Goal: Contribute content: Contribute content

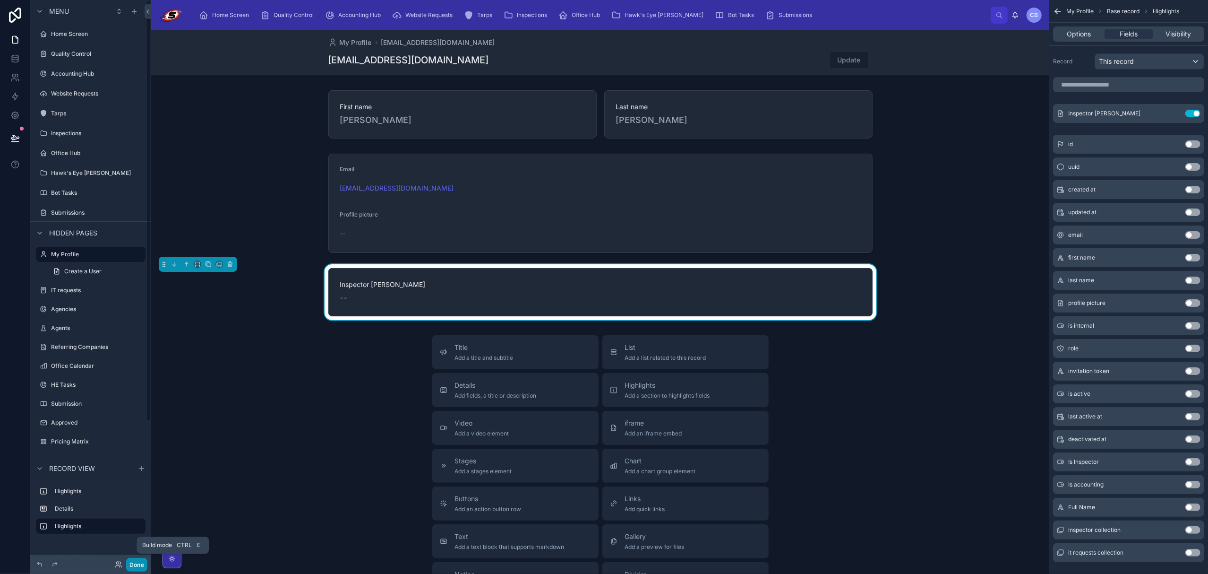
click at [140, 566] on button "Done" at bounding box center [136, 565] width 21 height 14
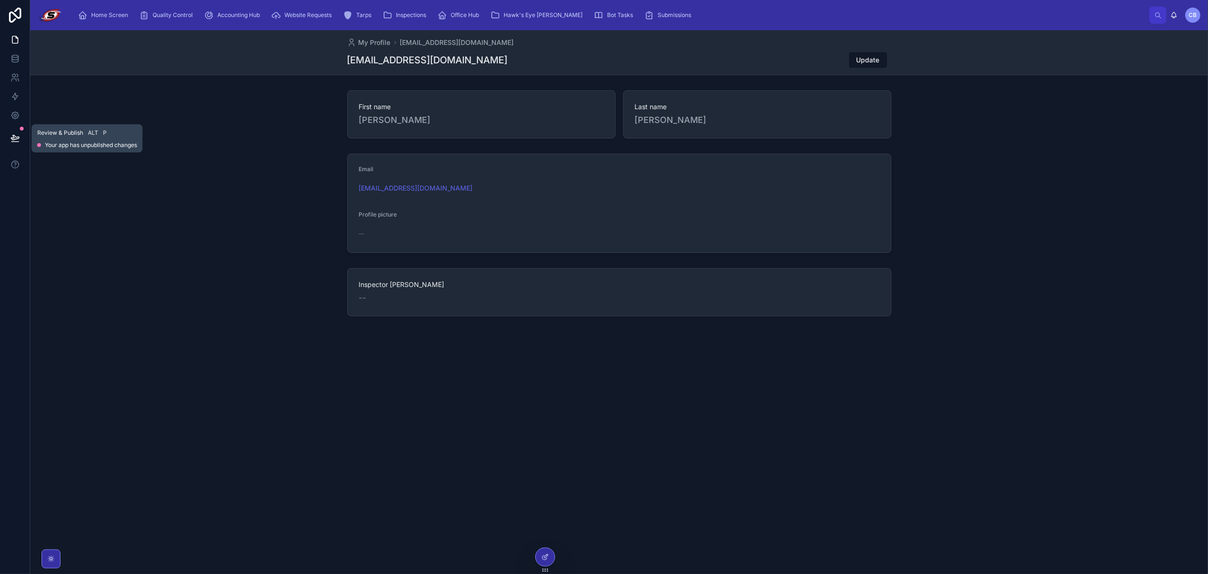
click at [16, 135] on icon at bounding box center [14, 137] width 9 height 9
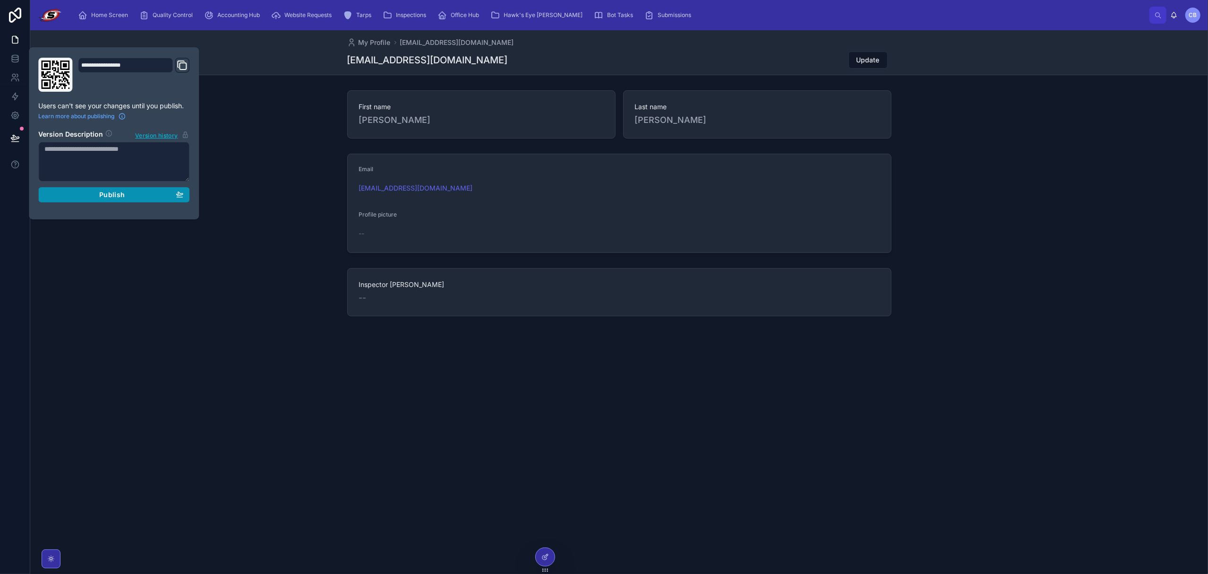
click at [103, 200] on button "Publish" at bounding box center [113, 194] width 151 height 15
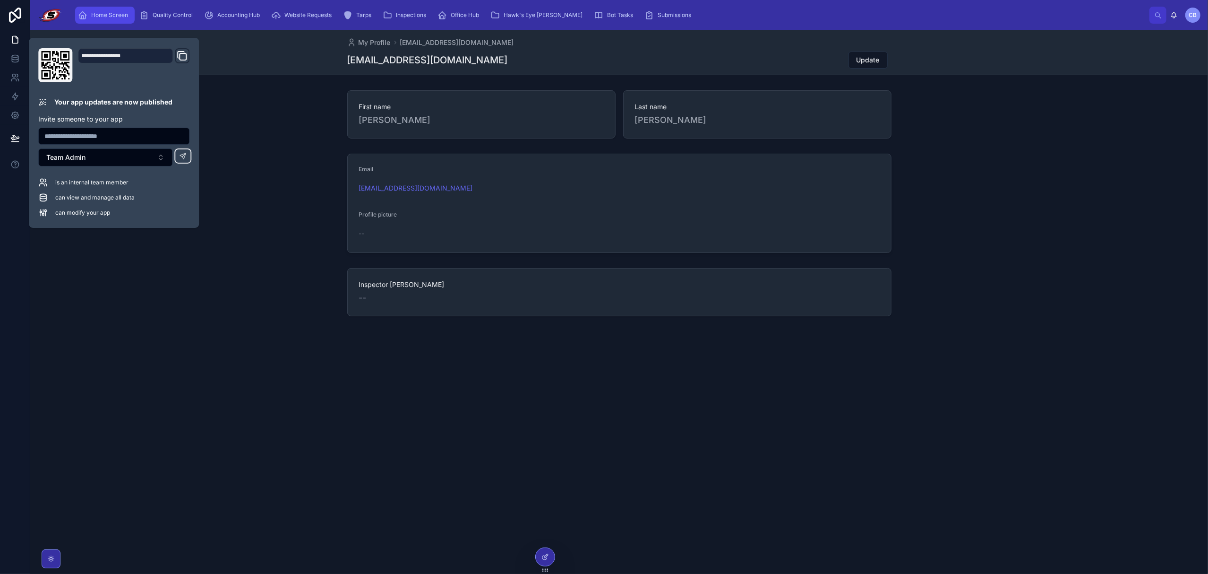
click at [115, 19] on div "Home Screen" at bounding box center [105, 15] width 54 height 15
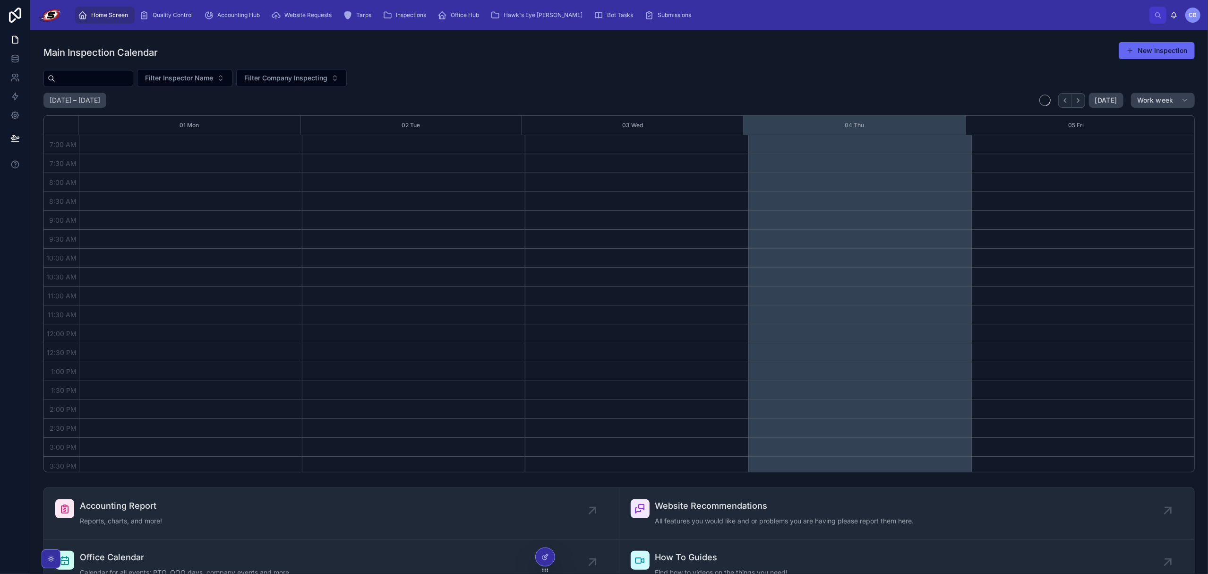
scroll to position [231, 0]
click at [428, 75] on div "Filter Inspector Name Filter Company Inspecting" at bounding box center [618, 78] width 1151 height 18
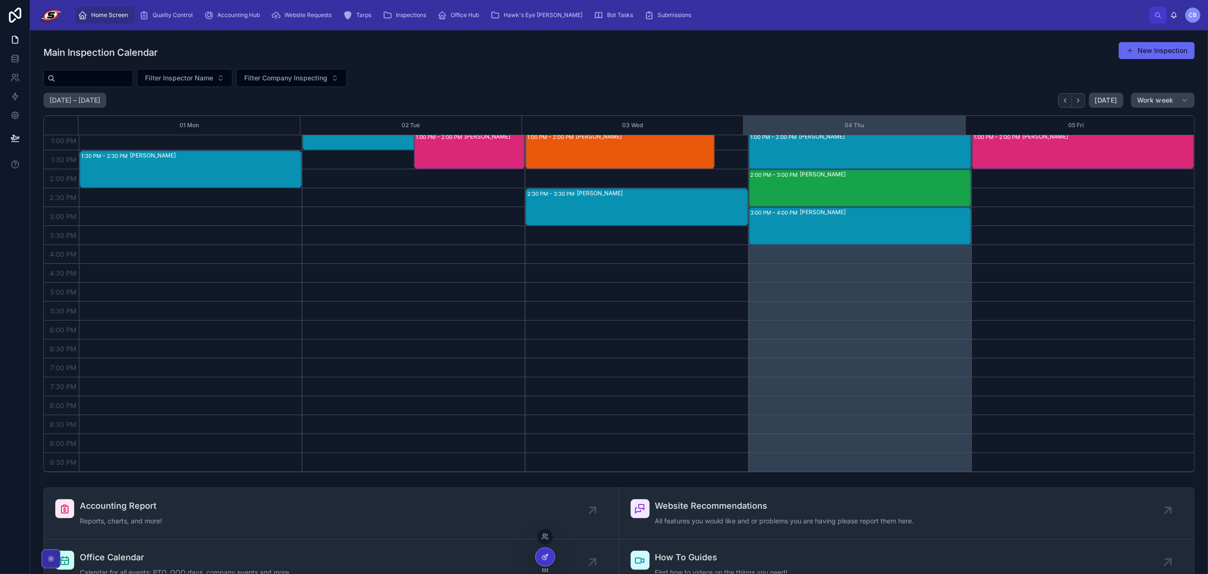
click at [542, 556] on icon at bounding box center [545, 557] width 8 height 8
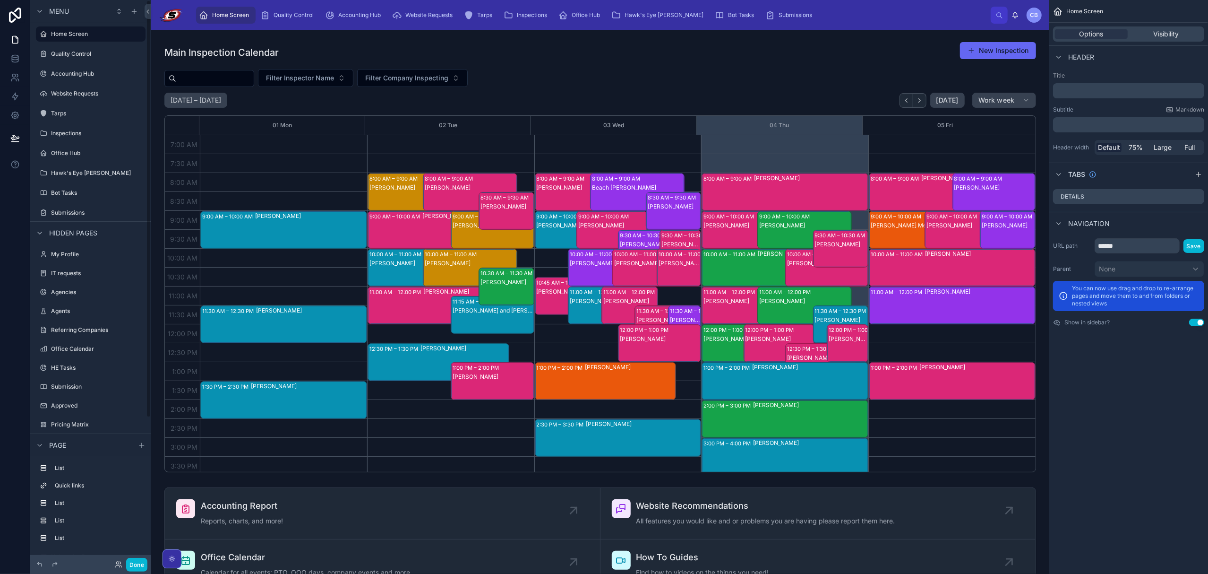
click at [118, 562] on icon at bounding box center [117, 562] width 2 height 2
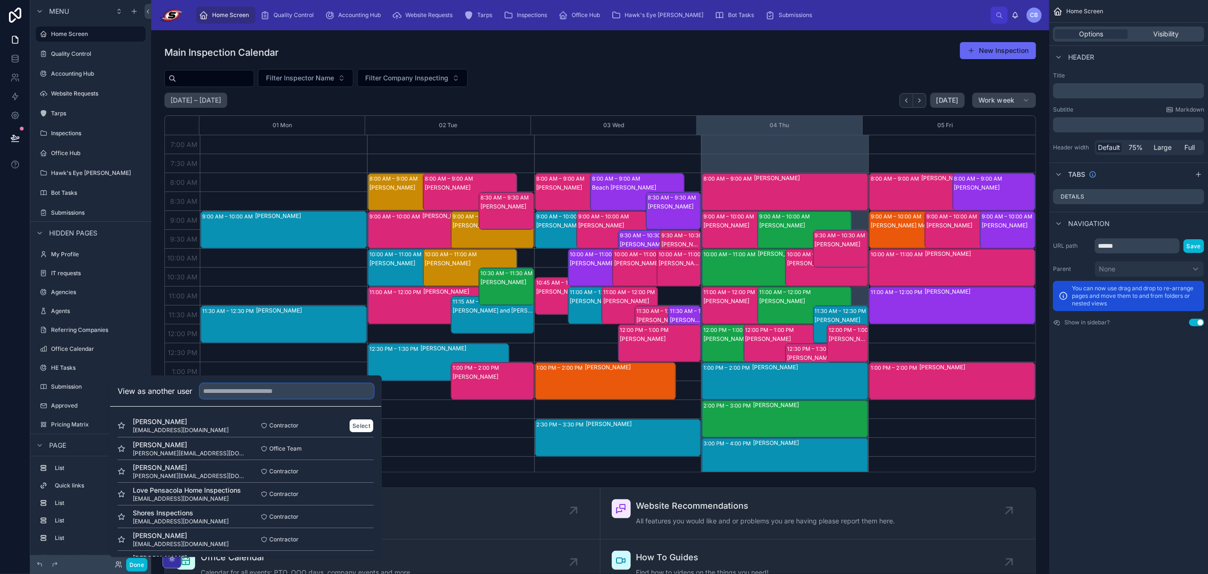
click at [224, 395] on input "text" at bounding box center [287, 390] width 174 height 15
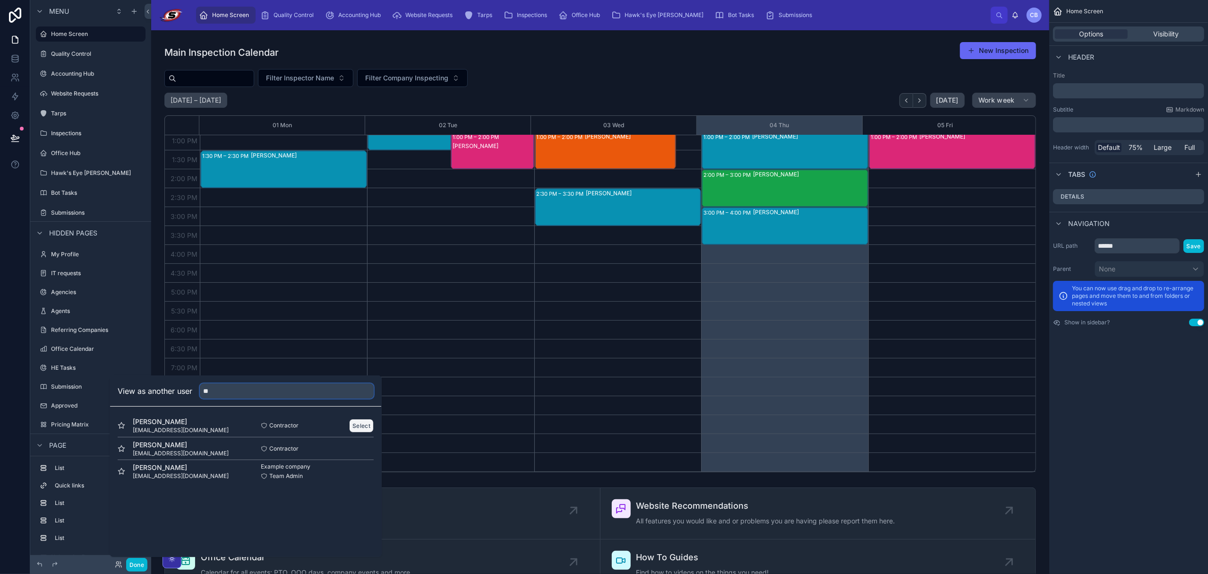
type input "**"
click at [358, 424] on button "Select" at bounding box center [361, 426] width 25 height 14
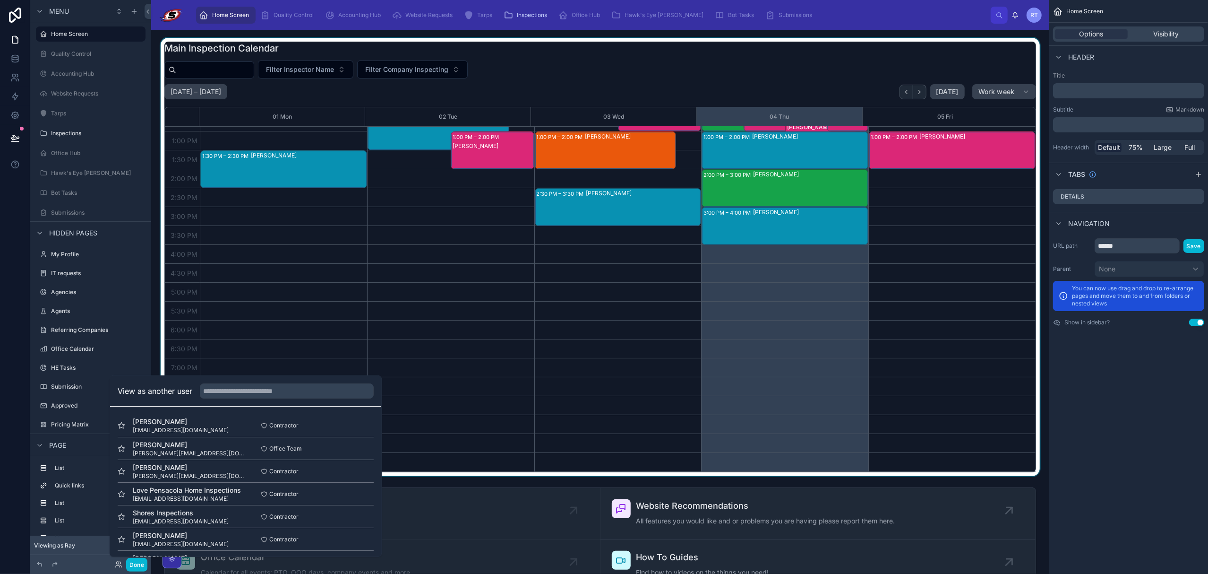
scroll to position [223, 0]
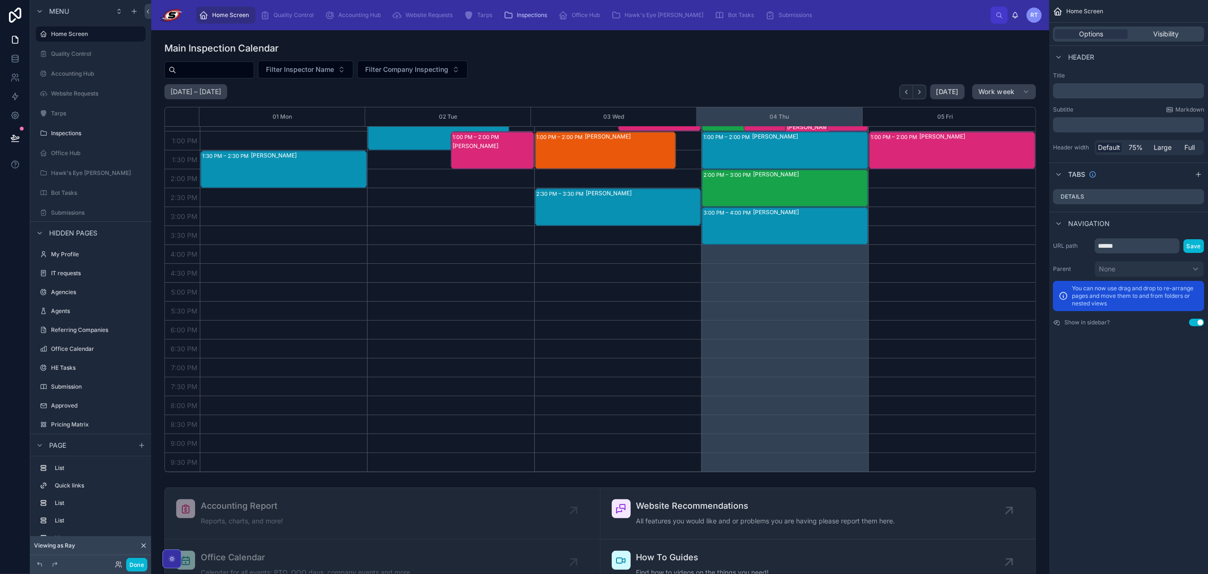
click at [139, 564] on button "Done" at bounding box center [136, 565] width 21 height 14
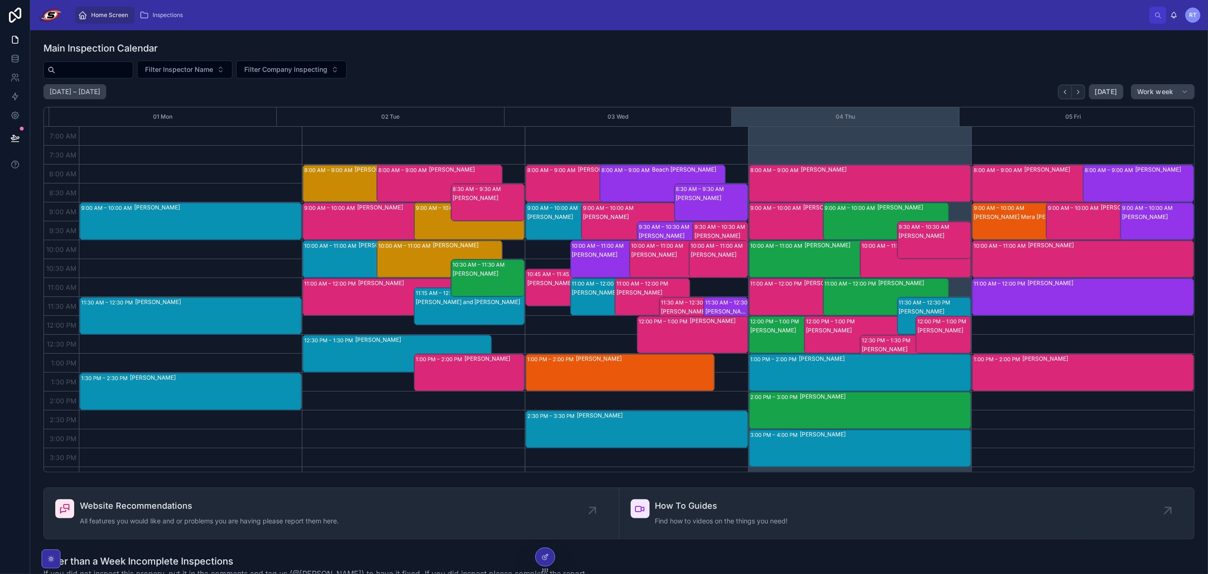
click at [135, 565] on h1 "Older than a Week Incomplete Inspections" at bounding box center [315, 560] width 544 height 13
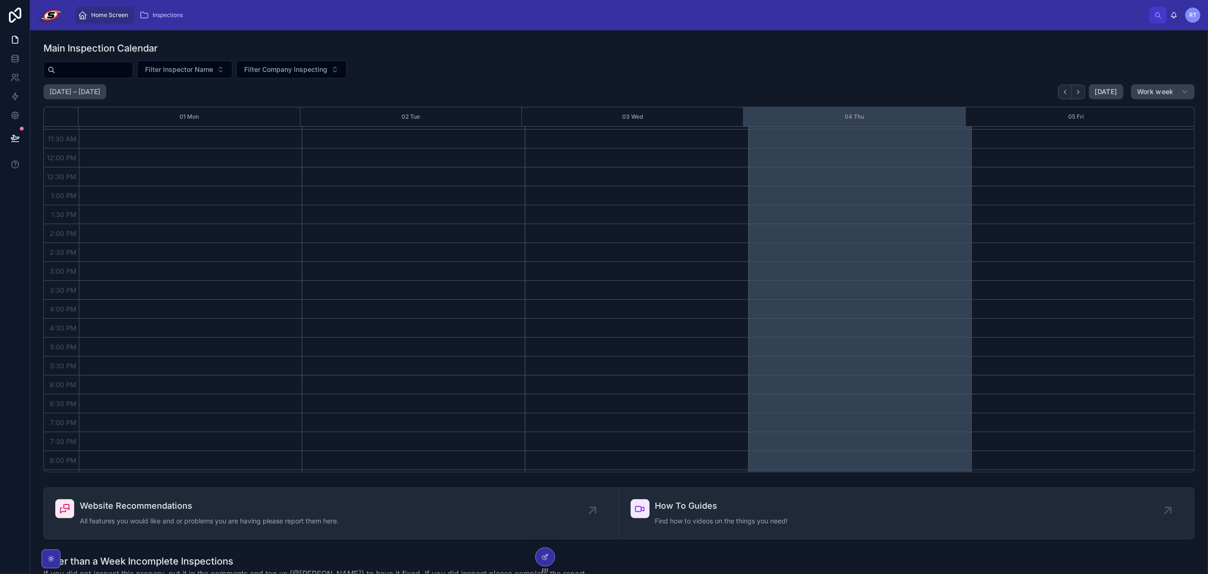
scroll to position [189, 0]
click at [1145, 94] on span "Work week" at bounding box center [1155, 91] width 36 height 9
click at [1141, 113] on button "Month" at bounding box center [1146, 115] width 68 height 17
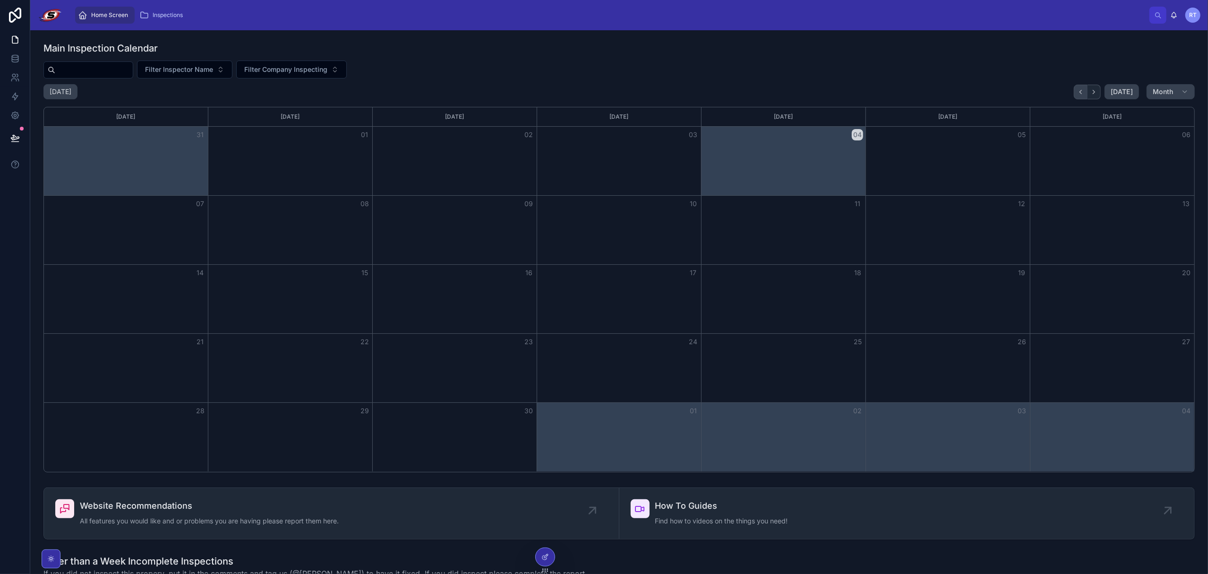
click at [1079, 94] on button "Back" at bounding box center [1081, 92] width 14 height 15
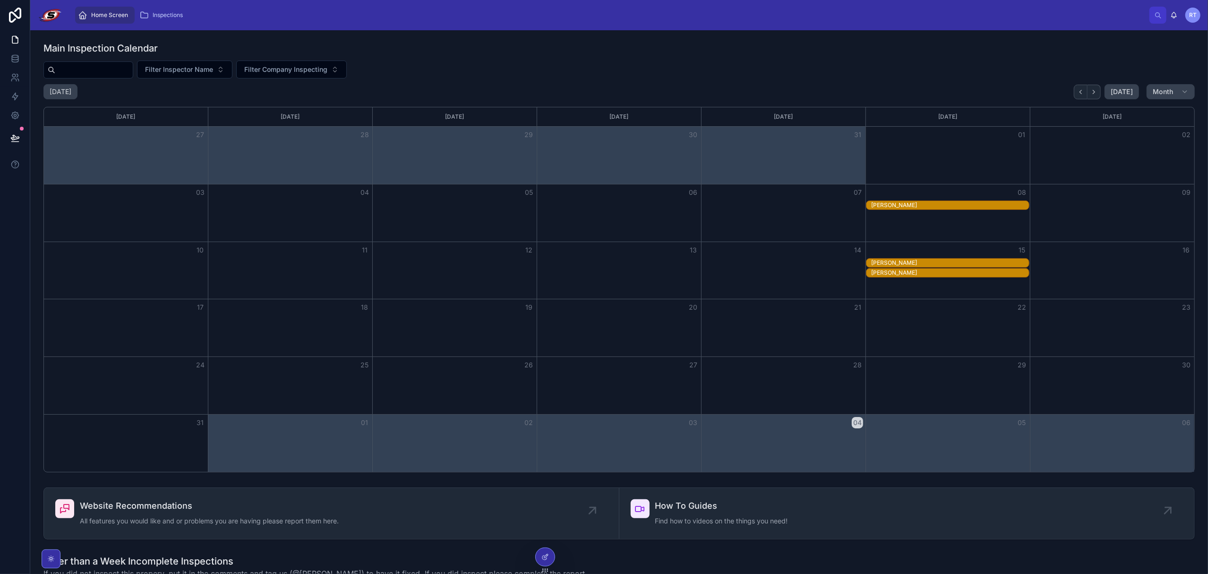
click at [1196, 12] on span "RT" at bounding box center [1193, 15] width 8 height 8
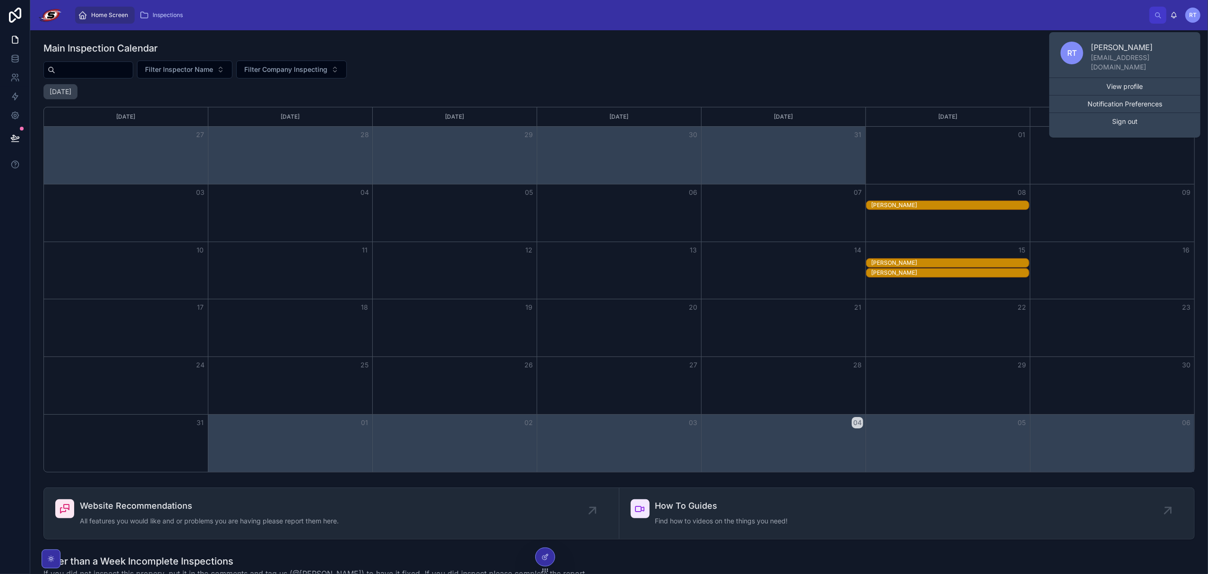
click at [1005, 67] on div "Filter Inspector Name Filter Company Inspecting" at bounding box center [618, 69] width 1151 height 18
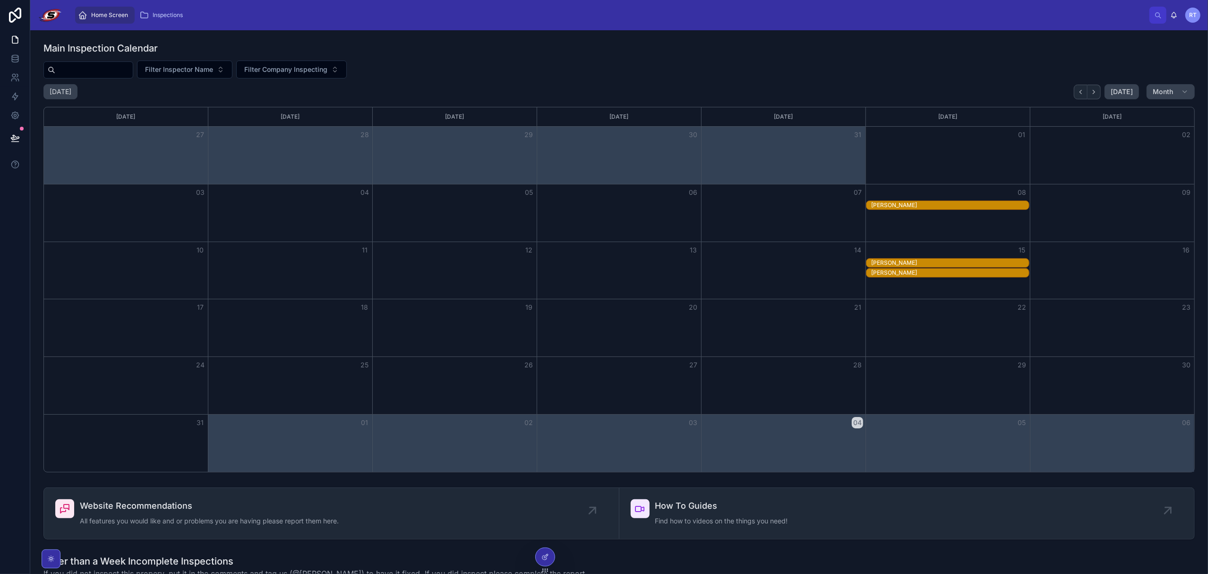
click at [955, 205] on div "[PERSON_NAME]" at bounding box center [950, 205] width 158 height 8
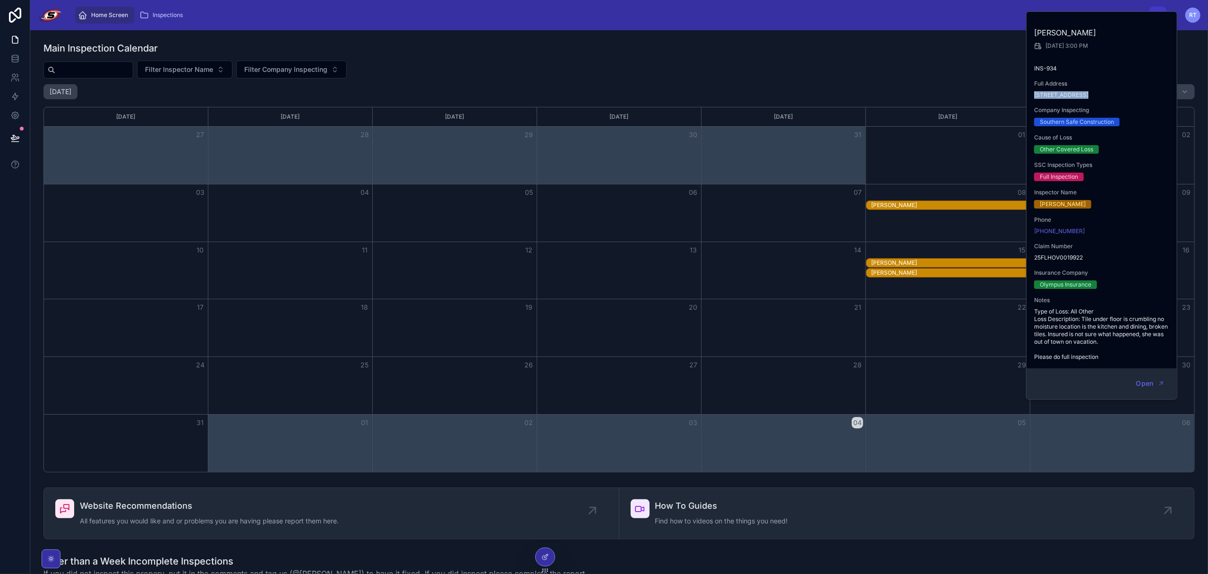
drag, startPoint x: 1038, startPoint y: 95, endPoint x: 1083, endPoint y: 99, distance: 45.0
click at [1083, 99] on div "[PERSON_NAME] [DATE] 3:00 PM INS-934 Full Address [STREET_ADDRESS] Company Insp…" at bounding box center [1102, 190] width 151 height 356
click at [1146, 383] on span "Open" at bounding box center [1144, 383] width 17 height 9
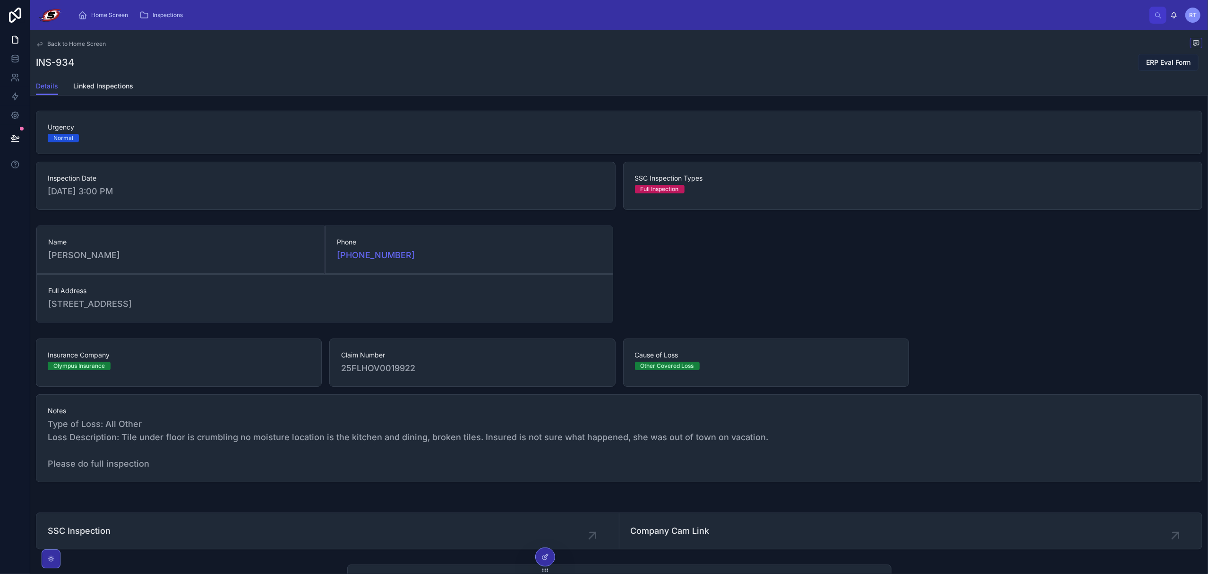
click at [1150, 65] on span "ERP Eval Form" at bounding box center [1168, 62] width 44 height 9
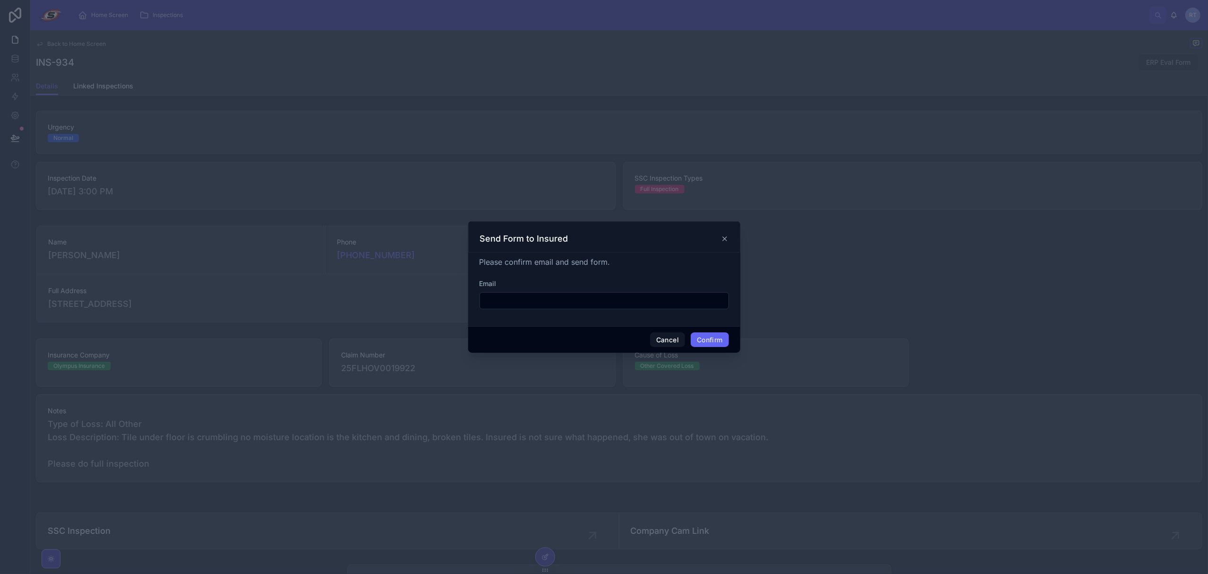
click at [513, 296] on input "text" at bounding box center [604, 300] width 249 height 13
click at [545, 294] on input "text" at bounding box center [604, 300] width 249 height 13
click at [556, 279] on div "Email" at bounding box center [604, 283] width 249 height 9
click at [544, 303] on input "text" at bounding box center [604, 300] width 249 height 13
click at [573, 303] on input "**********" at bounding box center [604, 300] width 249 height 13
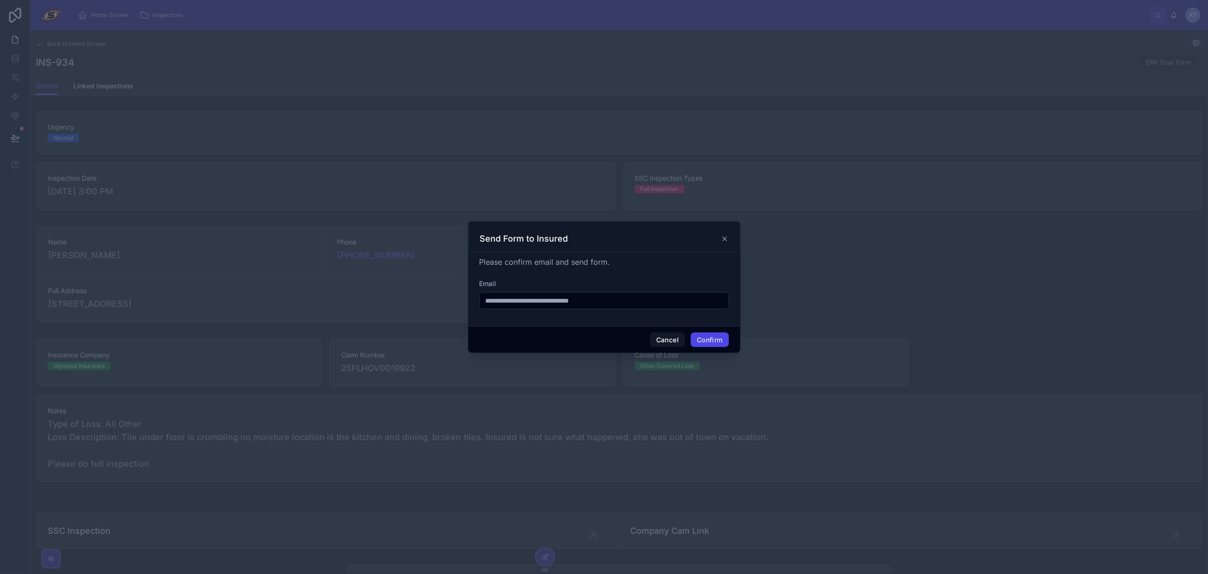
type input "**********"
click at [717, 336] on button "Confirm" at bounding box center [710, 339] width 38 height 15
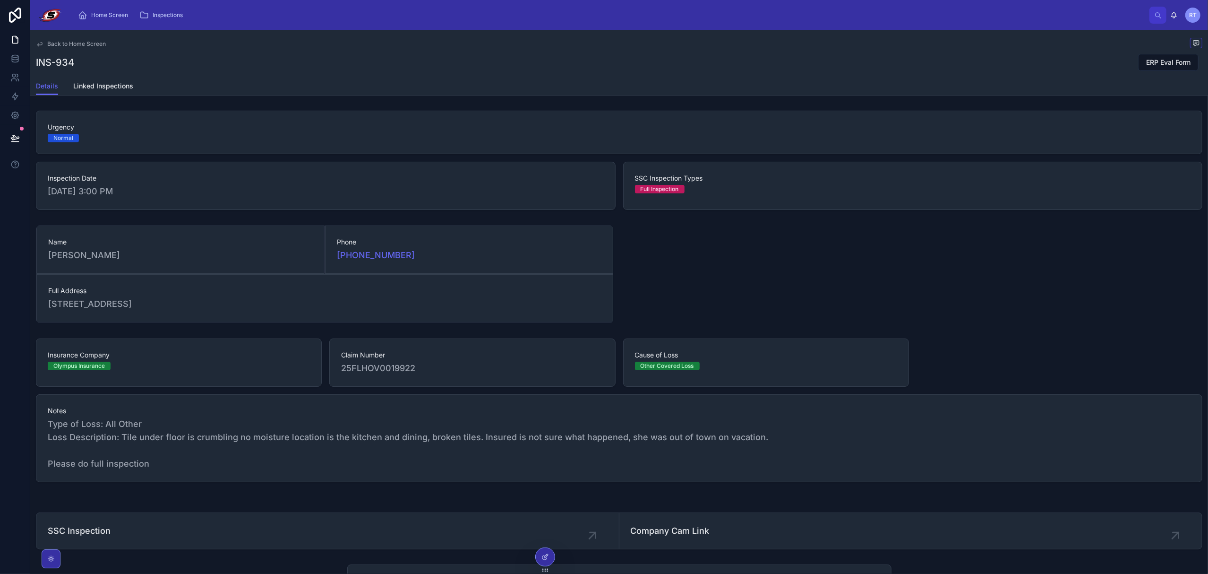
click at [652, 78] on div "Details Linked Inspections" at bounding box center [619, 86] width 1167 height 18
click at [598, 98] on div "Back to Home Screen INS-934 ERP Eval Form Details Details Linked Inspections Ur…" at bounding box center [619, 439] width 1178 height 818
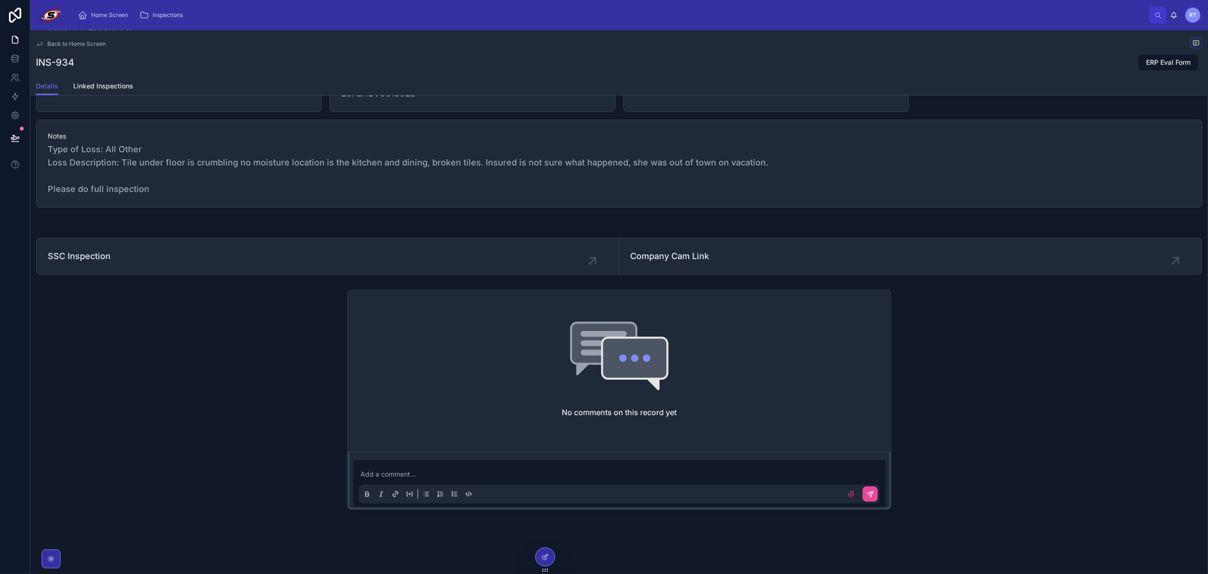
scroll to position [278, 0]
click at [509, 477] on p at bounding box center [621, 473] width 521 height 9
click at [868, 494] on icon at bounding box center [870, 494] width 6 height 6
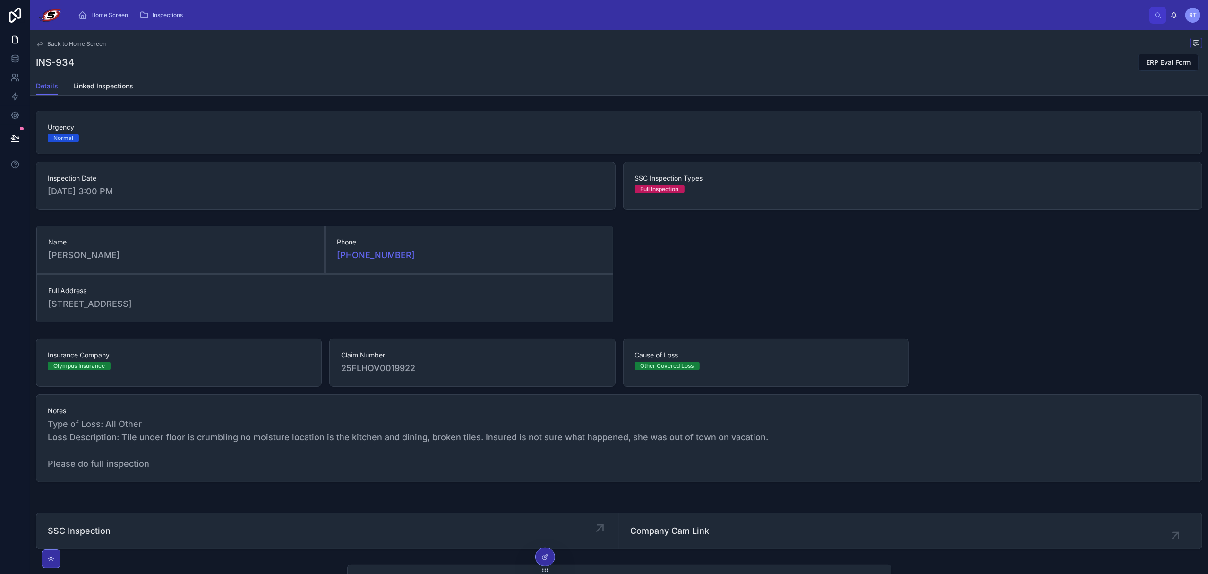
scroll to position [63, 0]
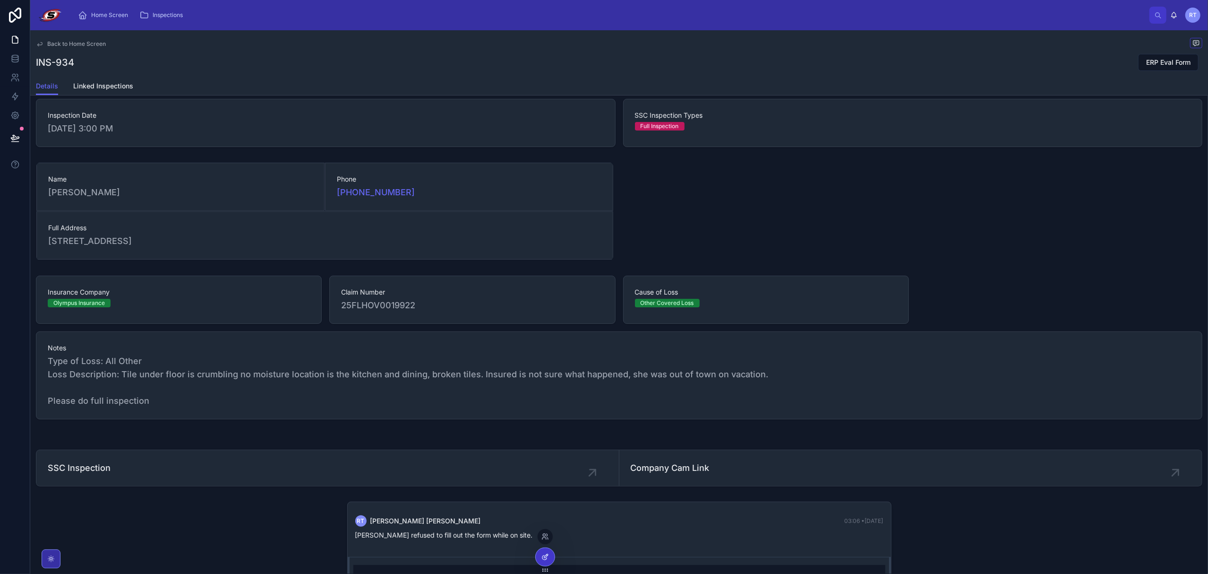
click at [552, 554] on div at bounding box center [545, 557] width 19 height 18
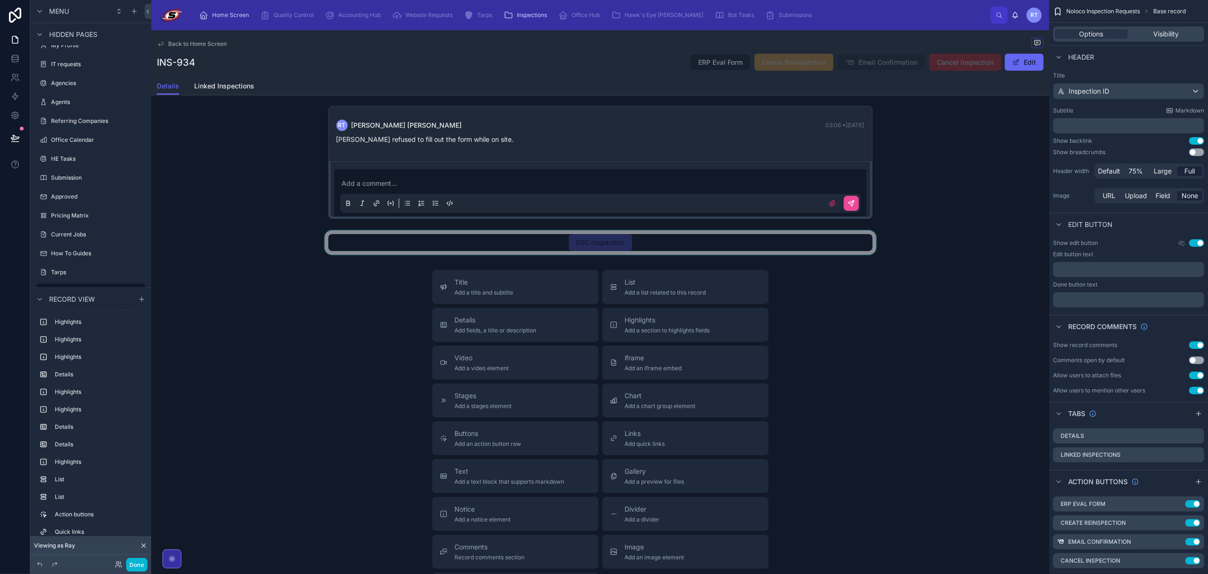
scroll to position [1543, 0]
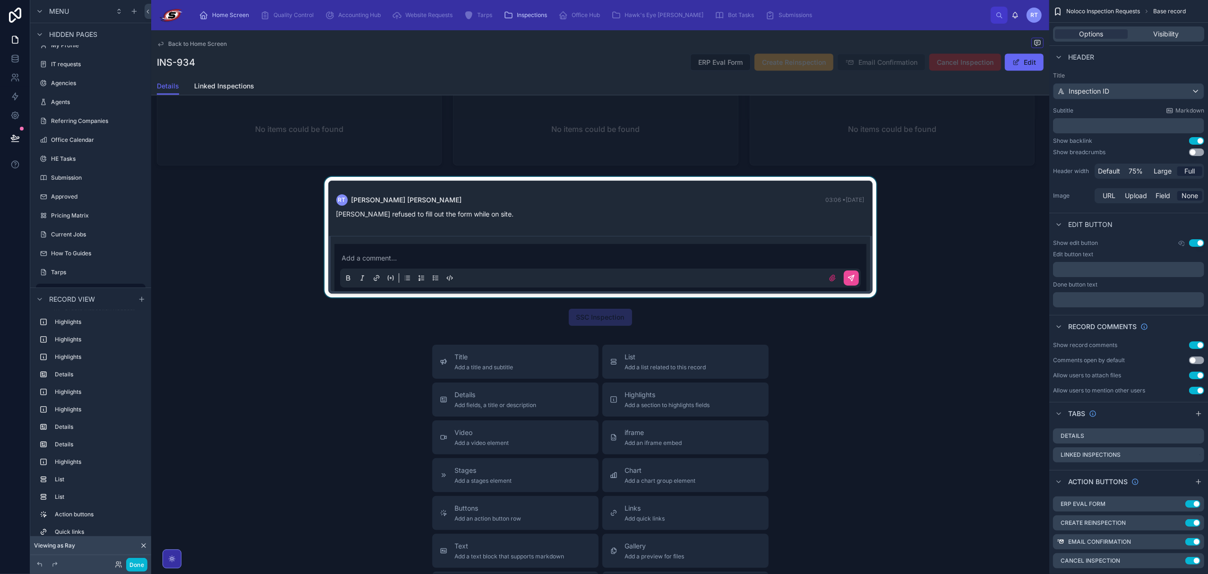
click at [438, 265] on div at bounding box center [600, 237] width 898 height 120
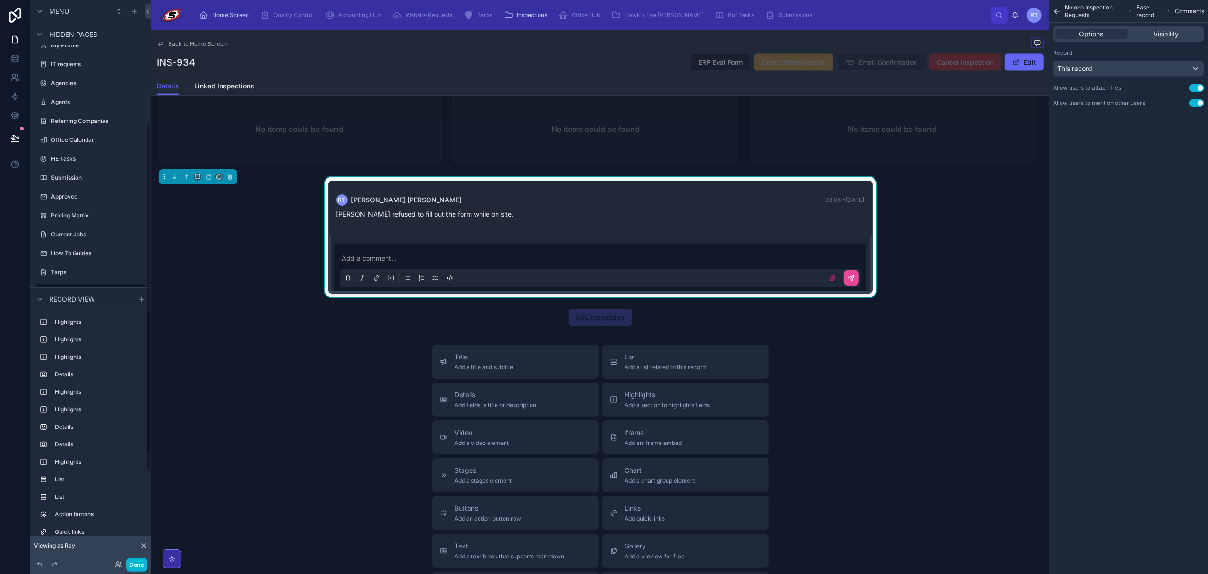
click at [142, 543] on icon at bounding box center [144, 545] width 8 height 8
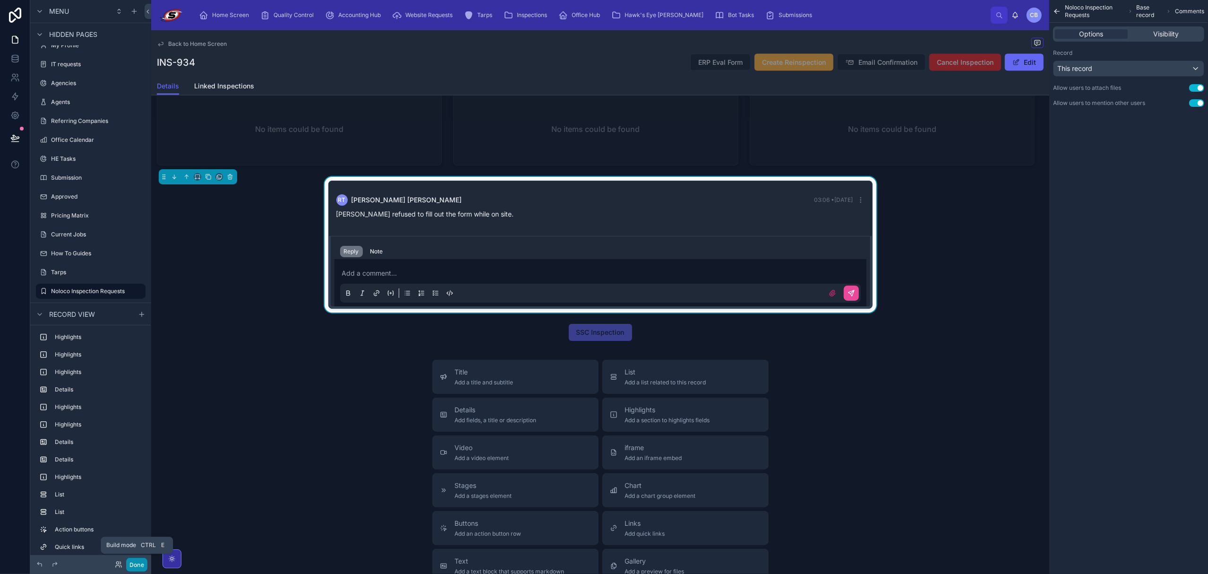
click at [134, 564] on button "Done" at bounding box center [136, 565] width 21 height 14
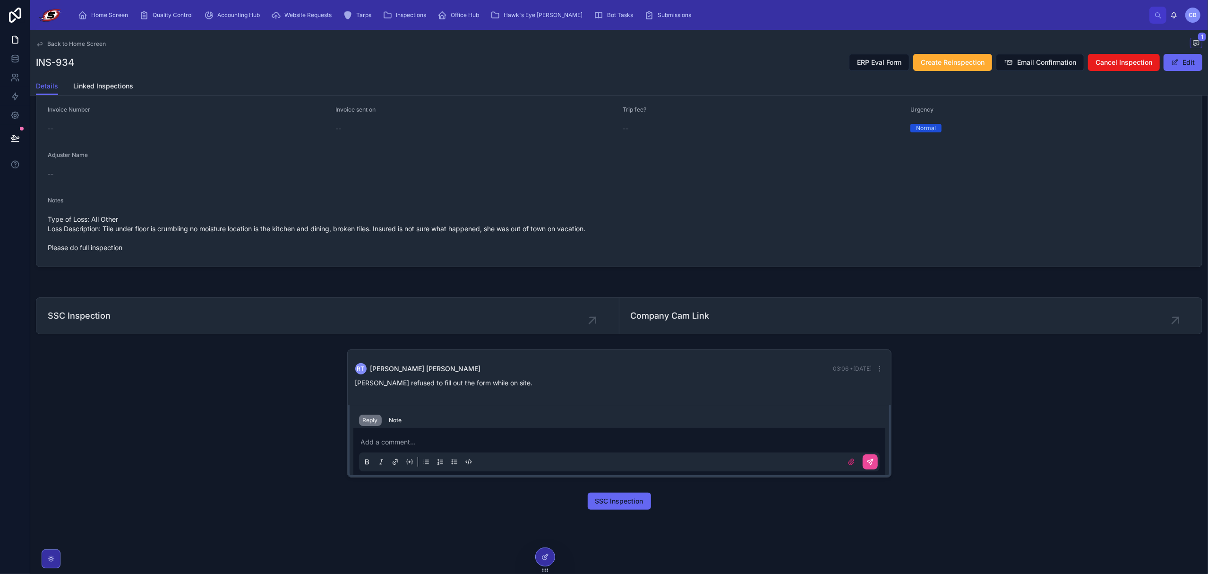
click at [424, 447] on div "Add a comment..." at bounding box center [619, 451] width 521 height 40
click at [423, 443] on p at bounding box center [621, 441] width 521 height 9
click at [390, 426] on div "Reply Note" at bounding box center [619, 419] width 532 height 15
click at [389, 422] on div "Note" at bounding box center [395, 420] width 13 height 8
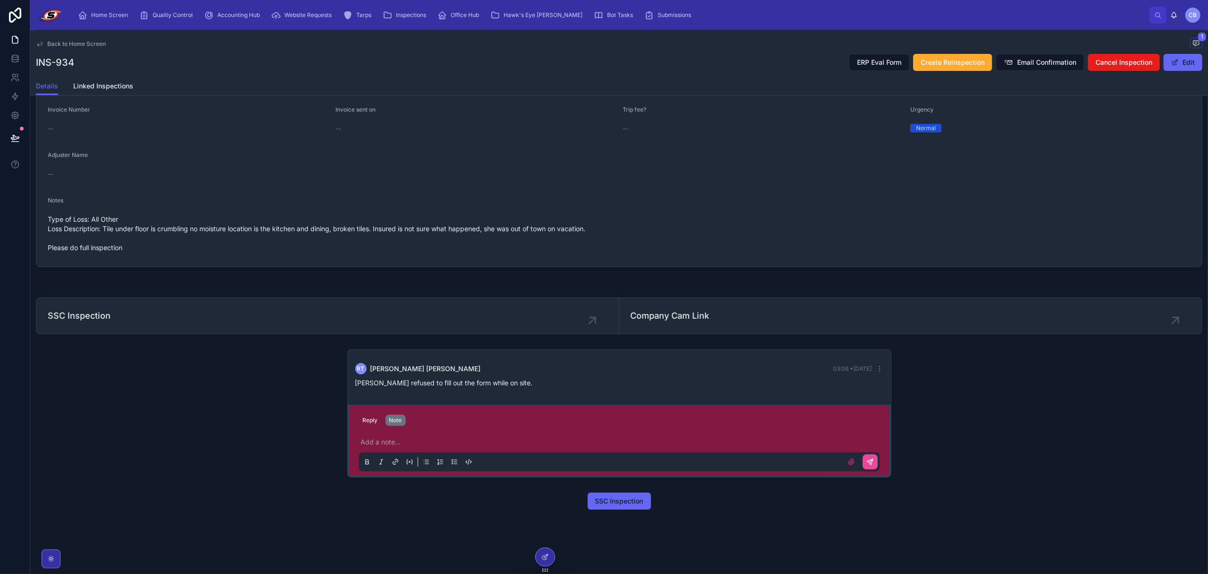
click at [388, 440] on p at bounding box center [621, 441] width 521 height 9
click at [868, 464] on icon at bounding box center [871, 462] width 8 height 8
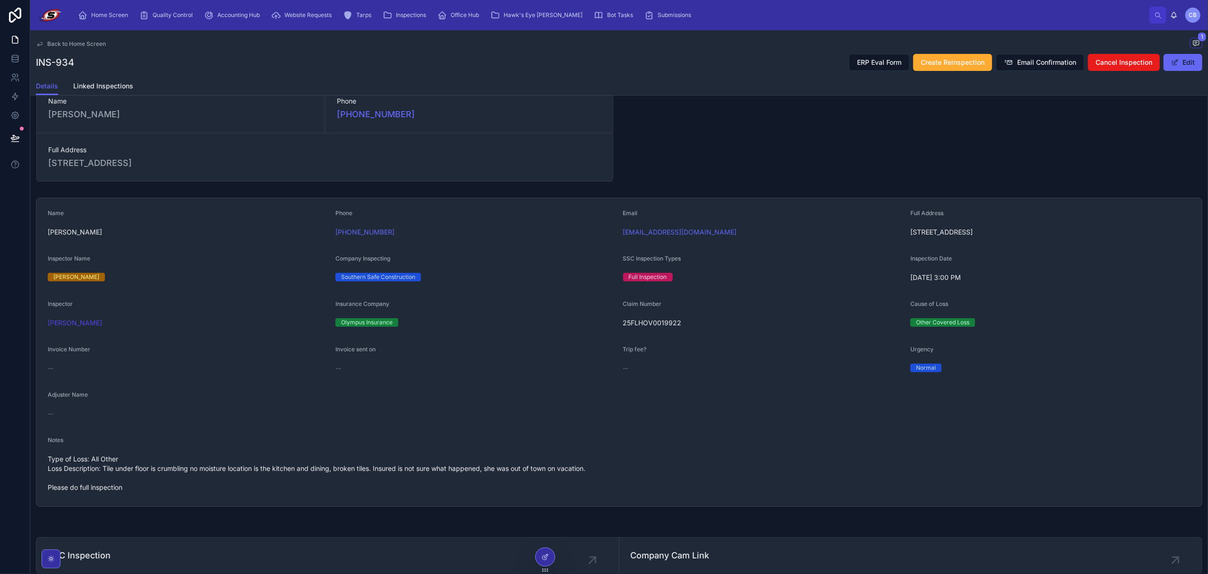
scroll to position [0, 0]
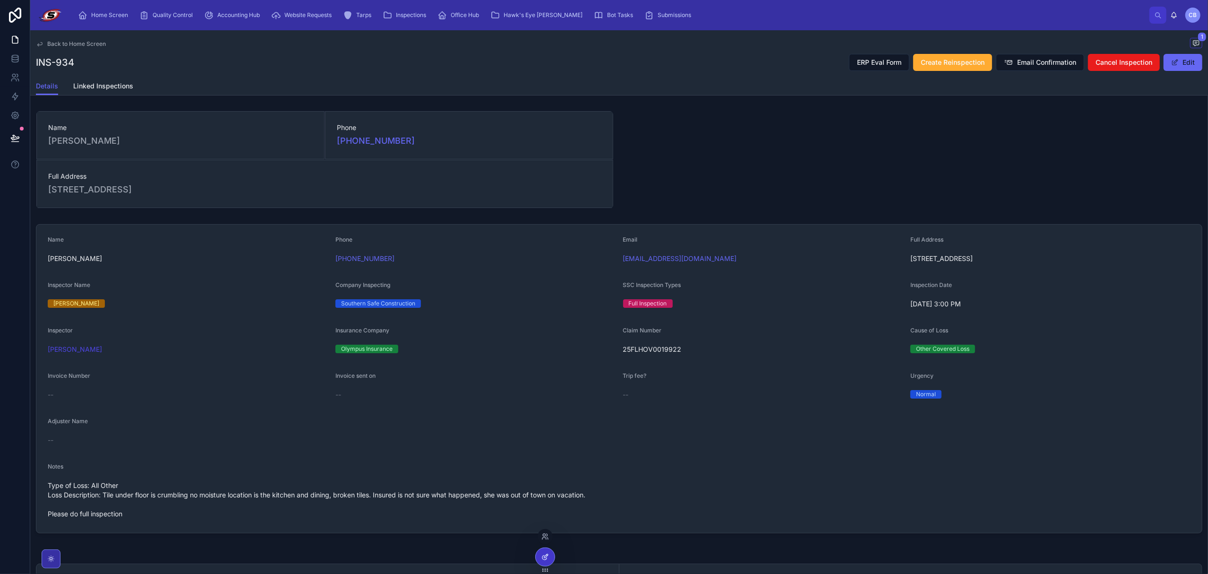
click at [550, 555] on div at bounding box center [545, 557] width 19 height 18
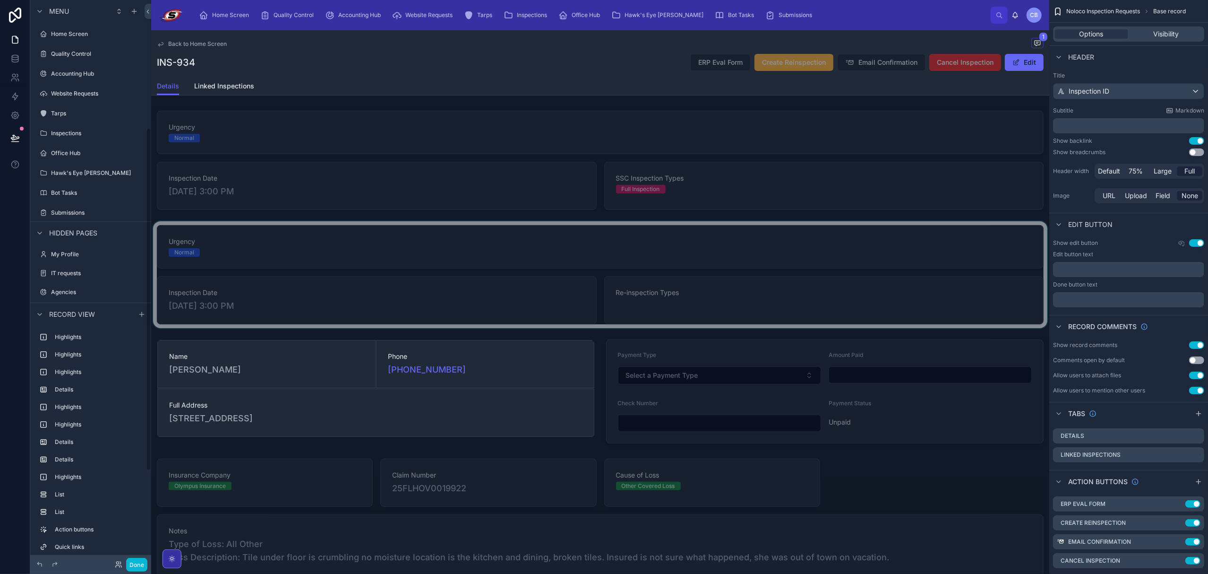
scroll to position [209, 0]
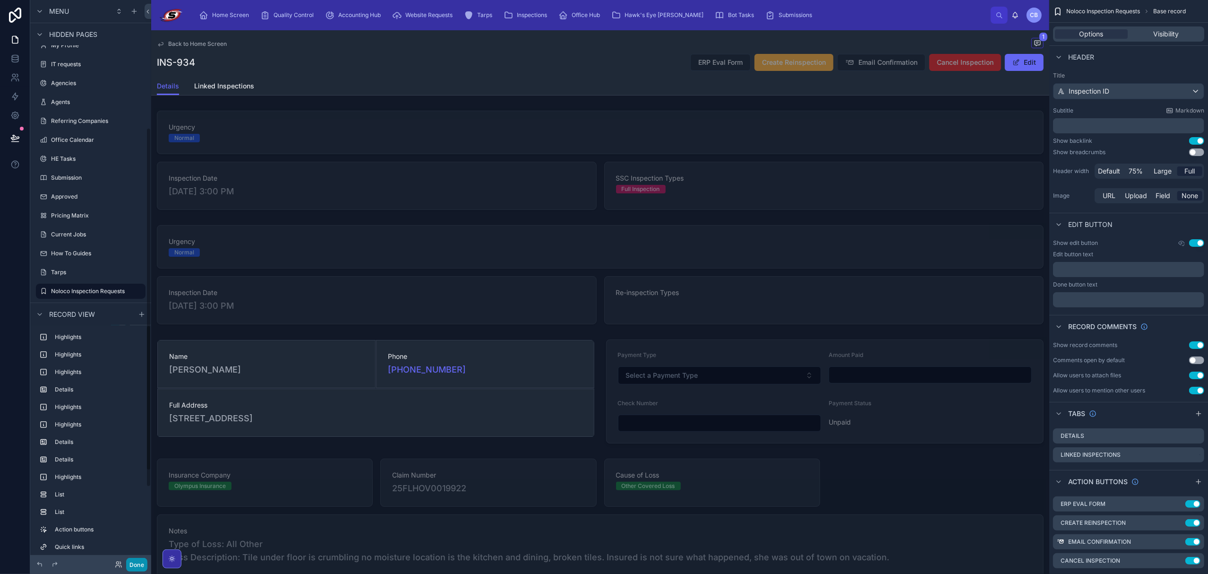
click at [136, 562] on button "Done" at bounding box center [136, 565] width 21 height 14
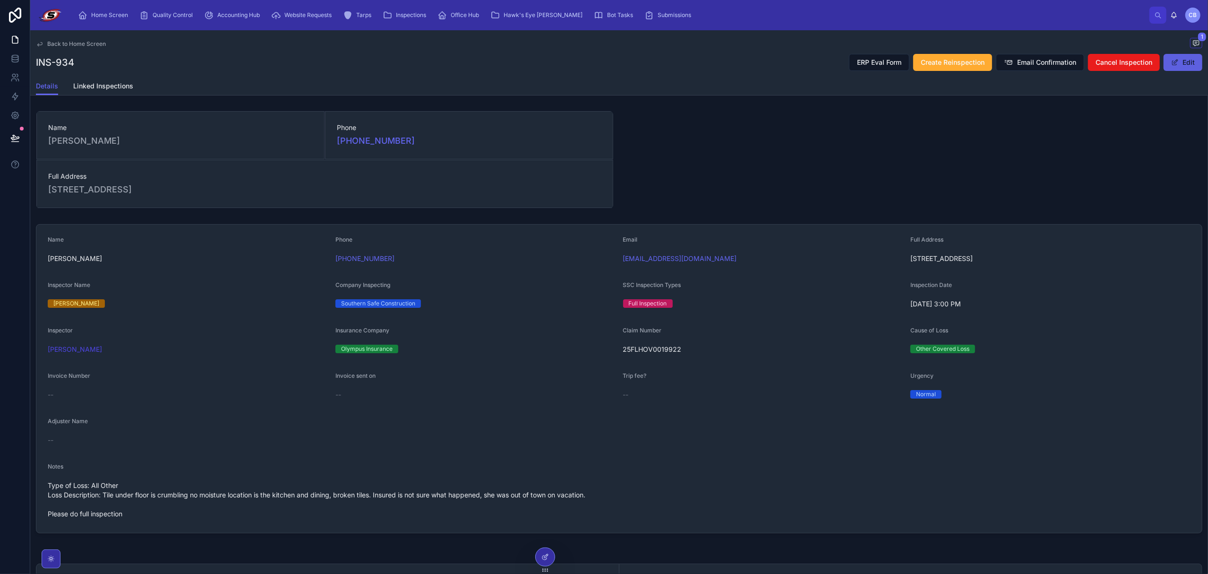
click at [1181, 65] on button "Edit" at bounding box center [1183, 62] width 39 height 17
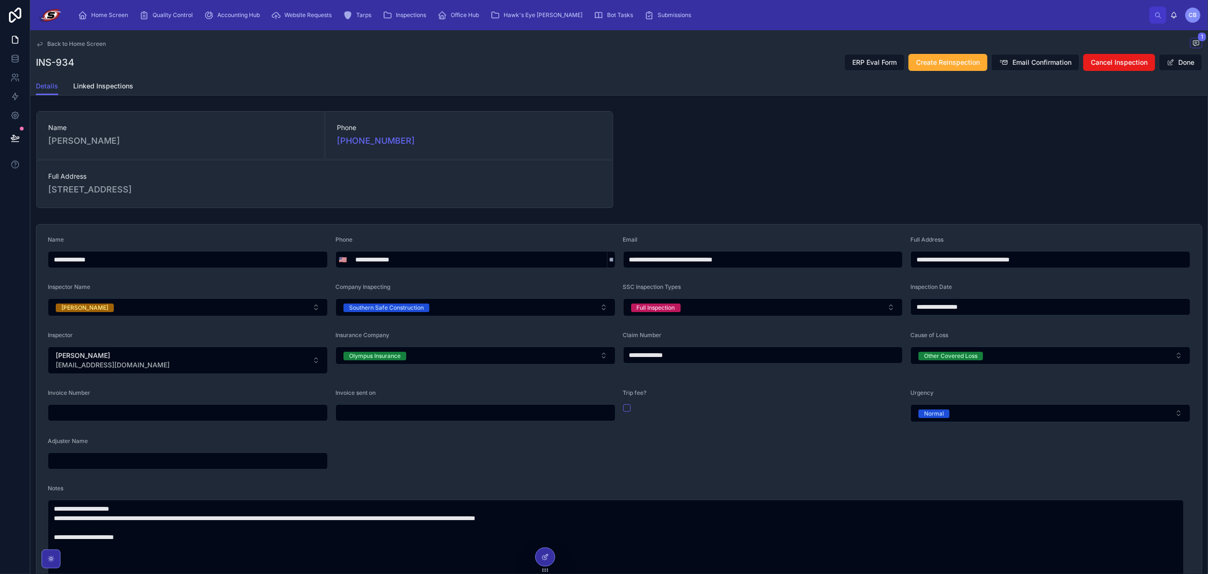
click at [775, 263] on input "**********" at bounding box center [763, 259] width 279 height 13
click at [846, 181] on div "**********" at bounding box center [619, 522] width 1178 height 830
click at [1167, 63] on span at bounding box center [1171, 63] width 8 height 8
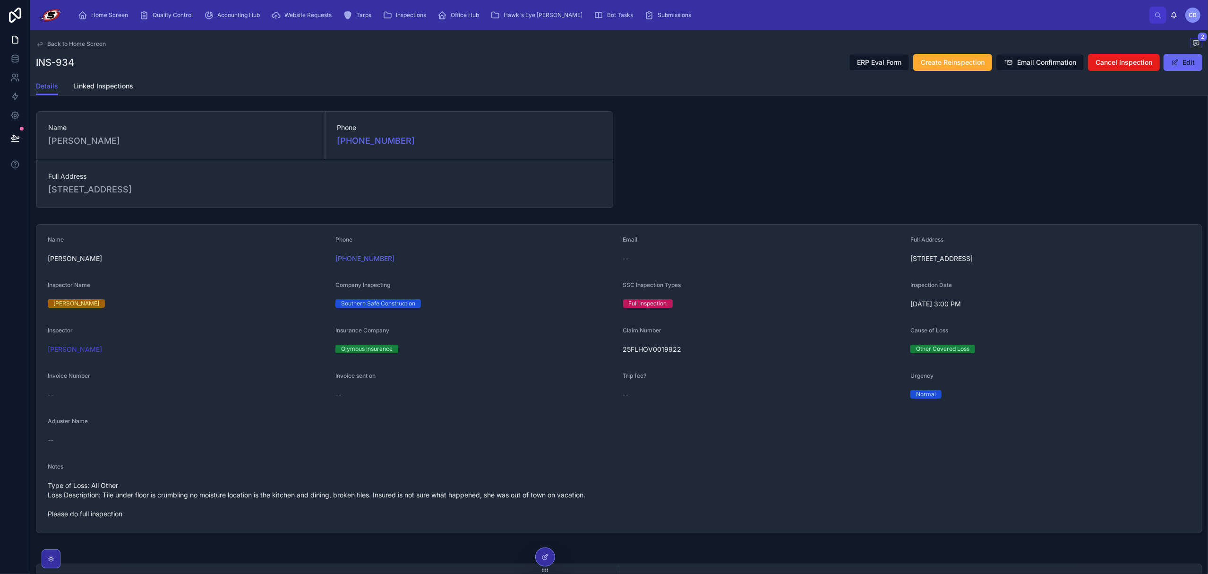
click at [805, 159] on div "Name [PERSON_NAME] Phone [PHONE_NUMBER] Full Address [STREET_ADDRESS] Name [PER…" at bounding box center [619, 462] width 1178 height 710
click at [74, 45] on span "Back to Home Screen" at bounding box center [76, 44] width 59 height 8
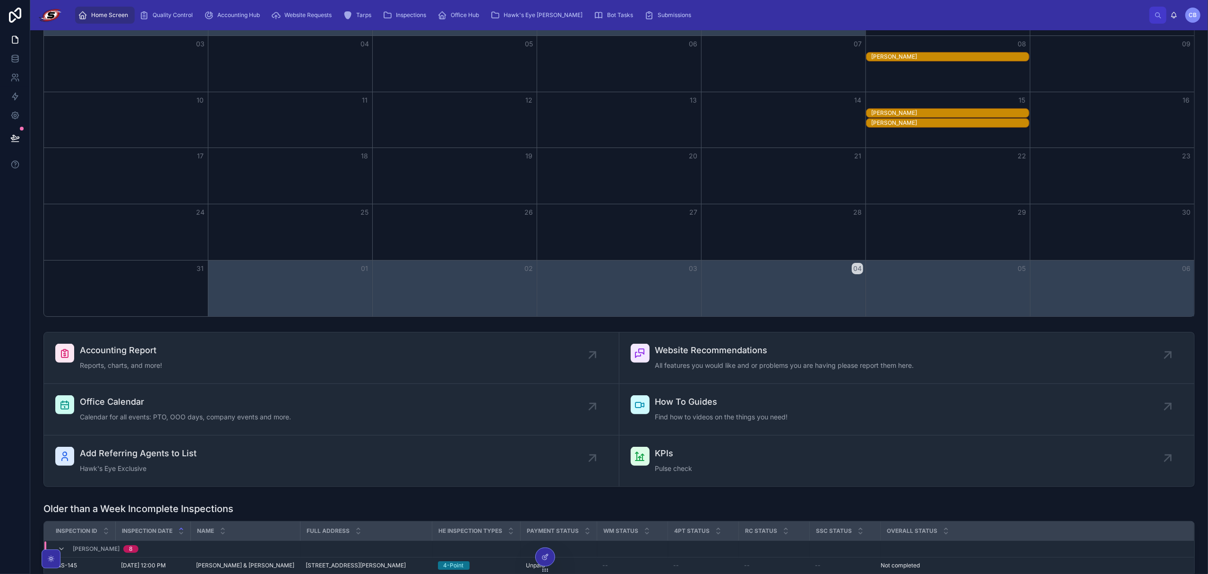
scroll to position [189, 0]
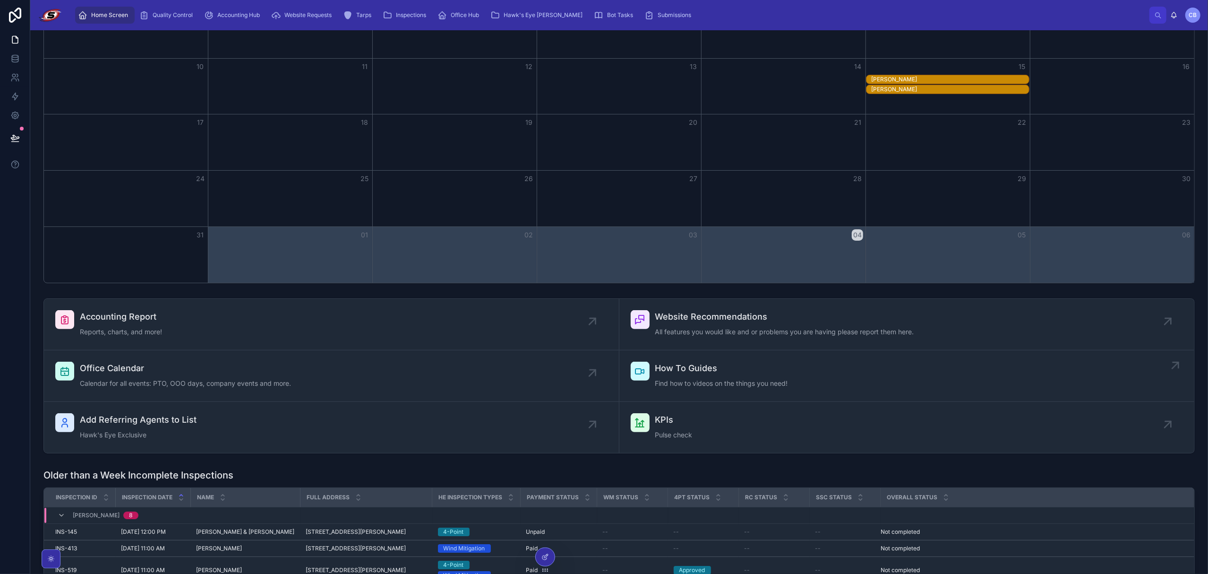
click at [683, 365] on span "How To Guides" at bounding box center [721, 367] width 133 height 13
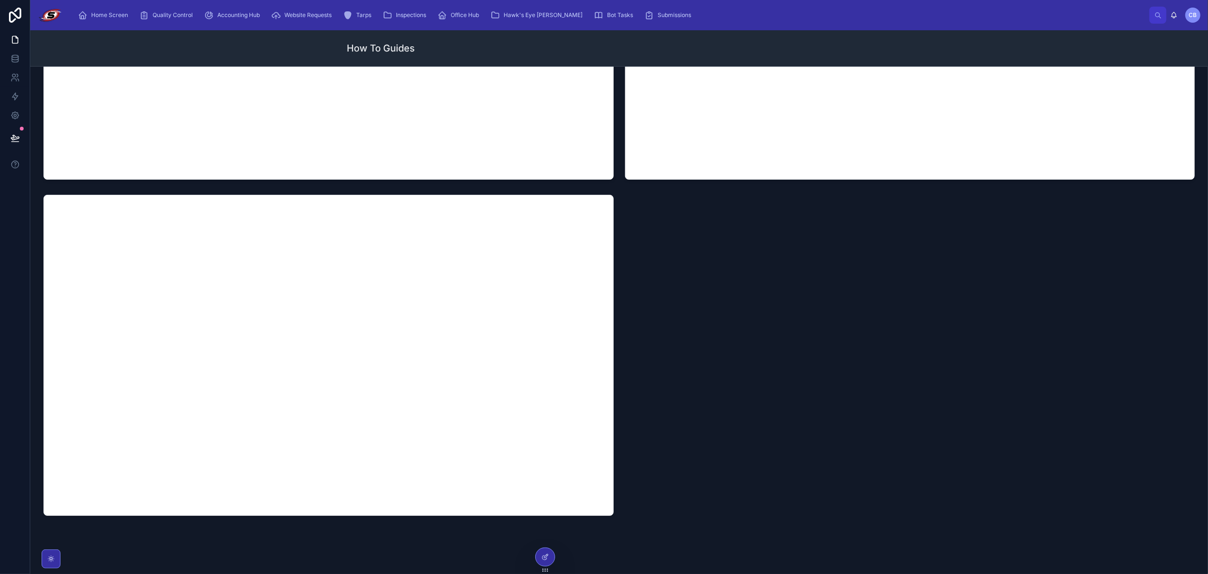
scroll to position [203, 0]
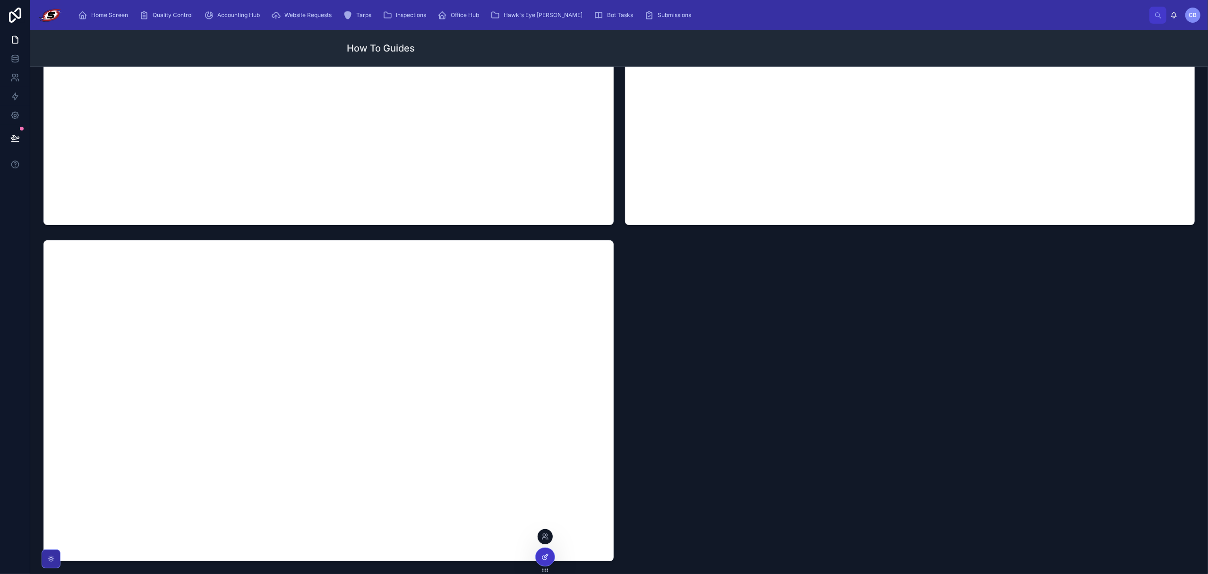
click at [545, 555] on icon at bounding box center [545, 557] width 8 height 8
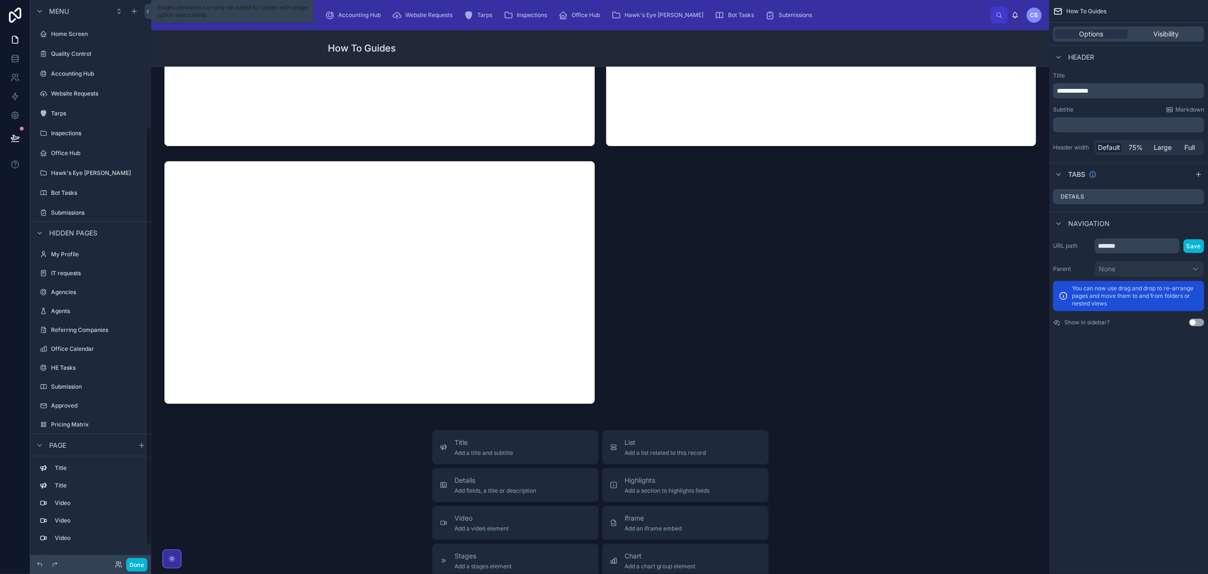
scroll to position [171, 0]
drag, startPoint x: 550, startPoint y: 216, endPoint x: 600, endPoint y: 168, distance: 69.5
click at [641, 172] on div "Website Walkthrough Southern Safe Digital Reporting Title Add a title and subti…" at bounding box center [600, 353] width 898 height 978
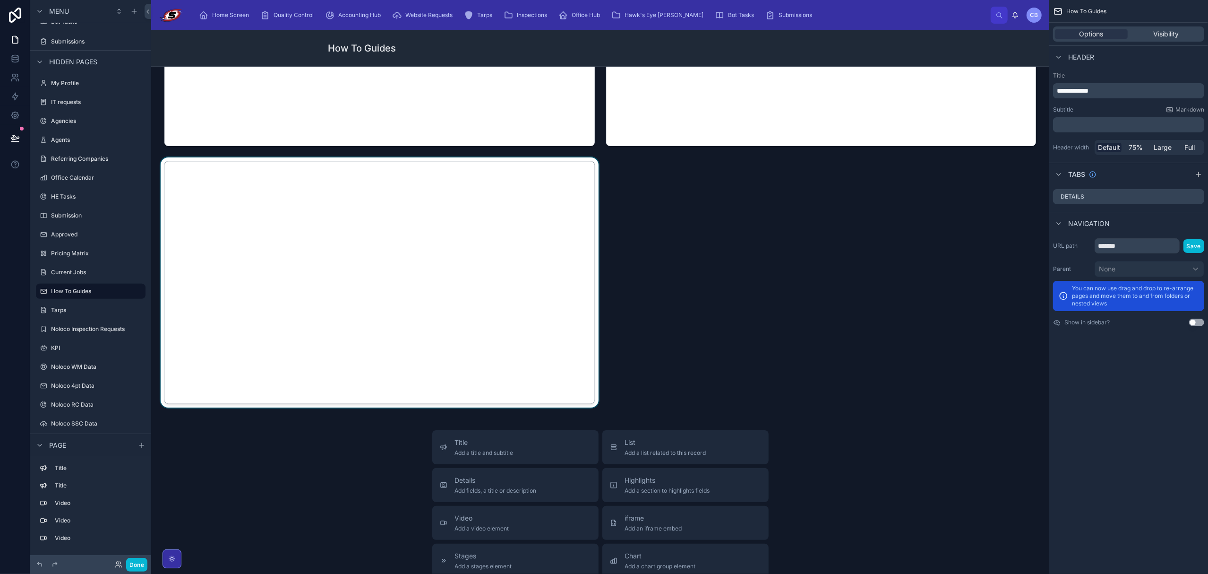
click at [592, 223] on div at bounding box center [380, 282] width 442 height 250
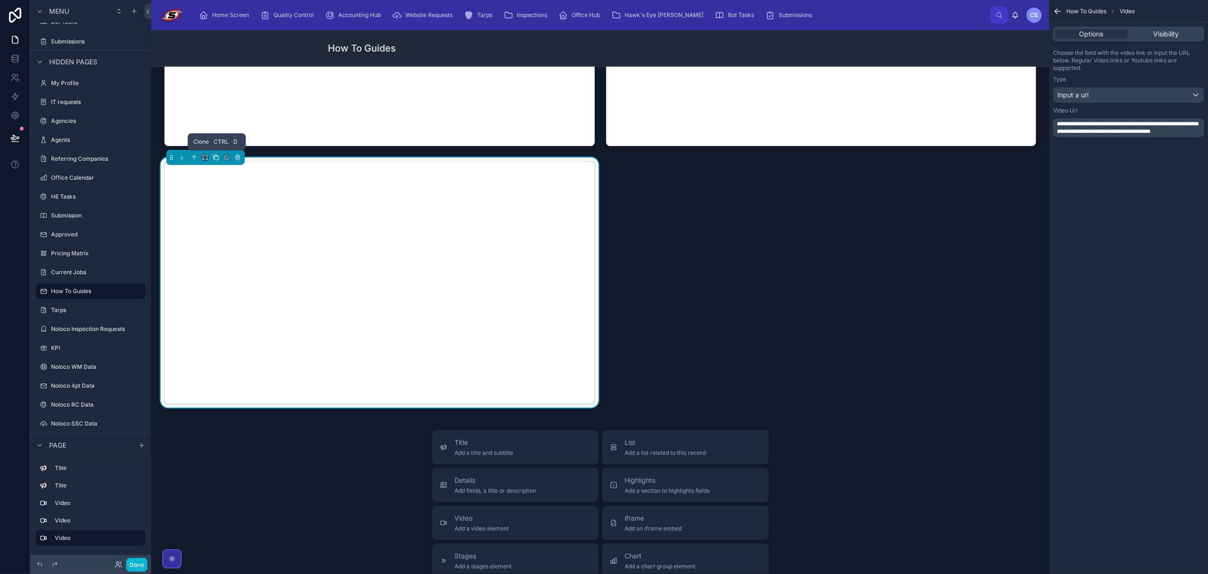
click at [216, 158] on icon at bounding box center [217, 158] width 4 height 4
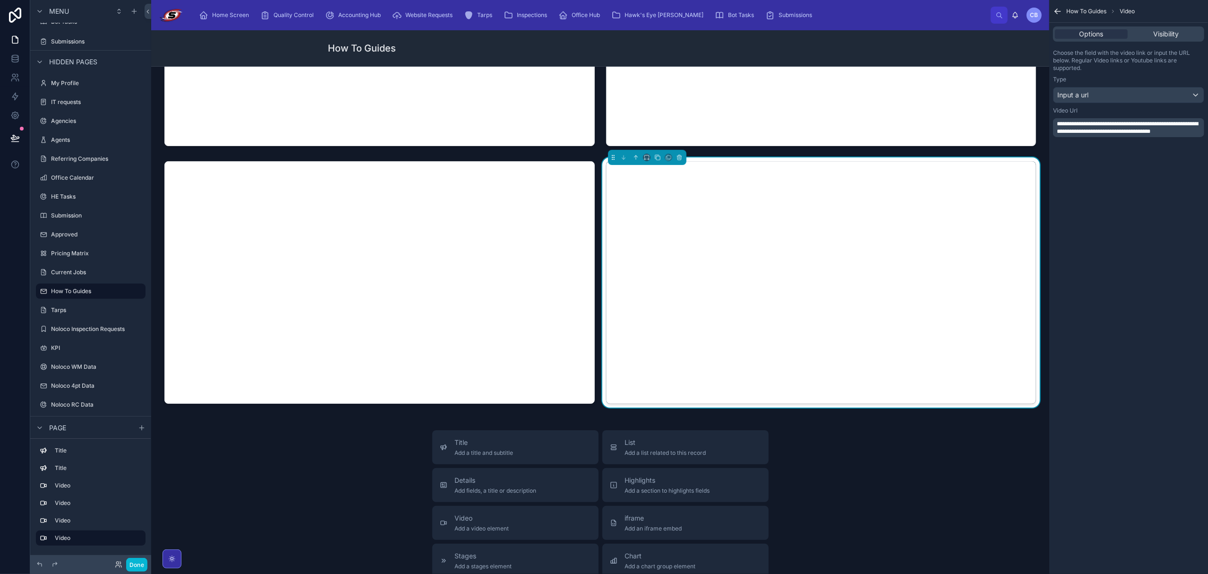
click at [1151, 131] on span "**********" at bounding box center [1127, 127] width 141 height 13
click at [1144, 314] on div "**********" at bounding box center [1128, 287] width 159 height 574
click at [1144, 125] on span "**********" at bounding box center [1127, 127] width 141 height 13
click at [1146, 318] on div "**********" at bounding box center [1128, 287] width 159 height 574
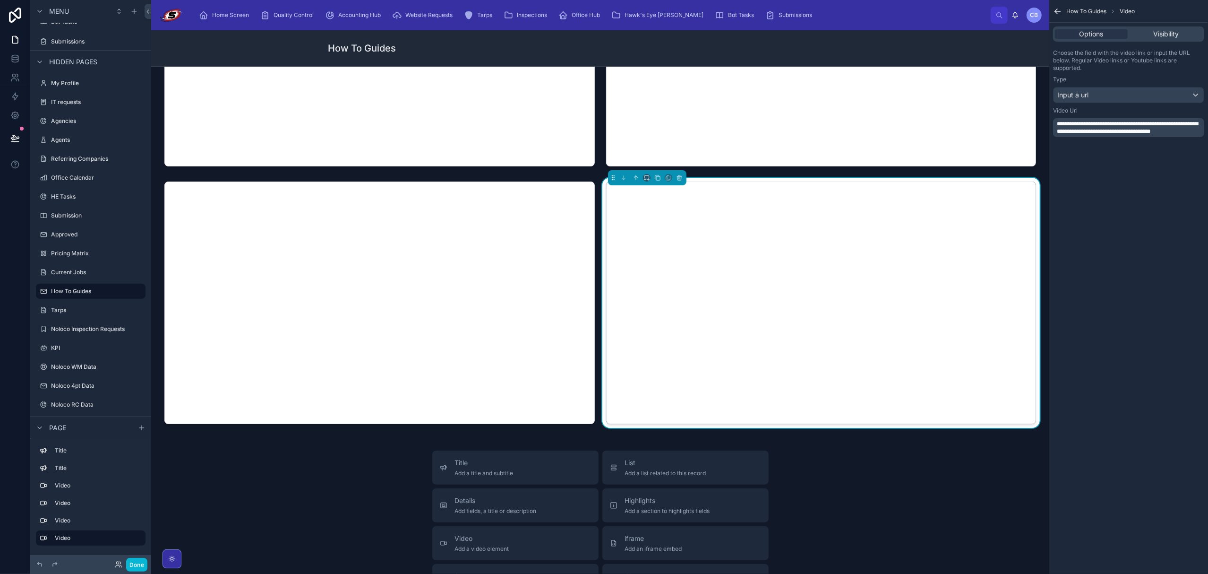
scroll to position [140, 0]
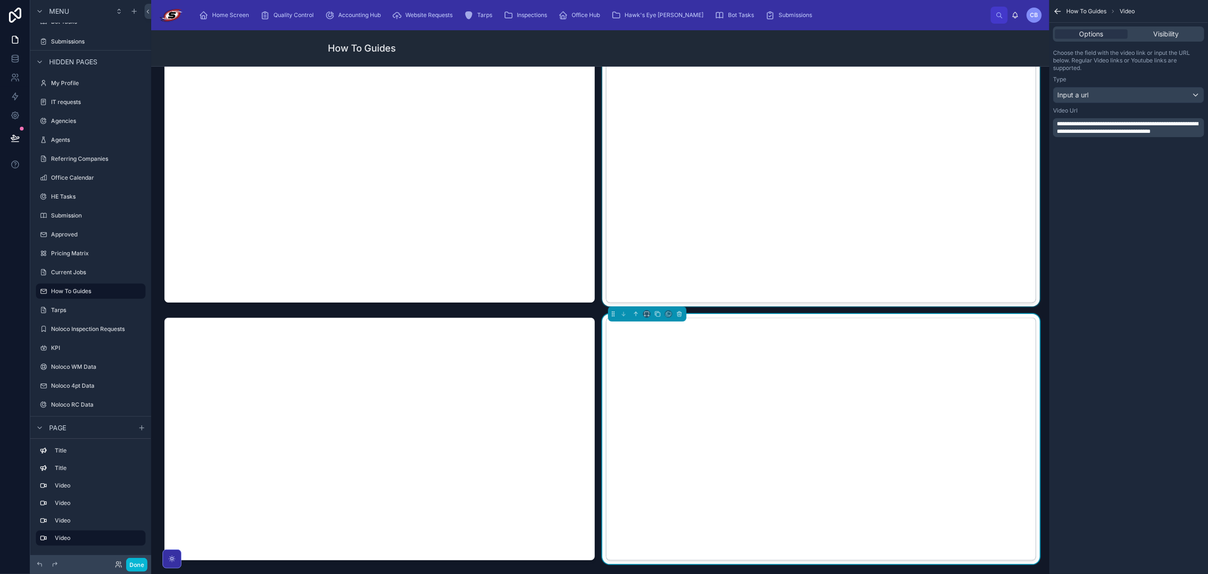
scroll to position [0, 0]
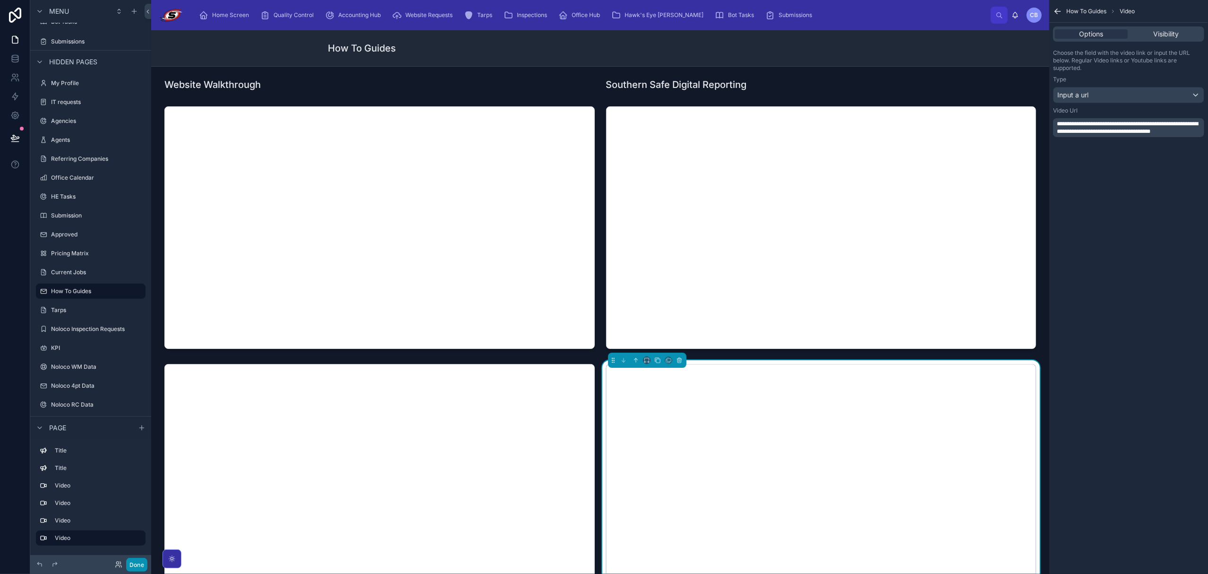
click at [137, 563] on button "Done" at bounding box center [136, 565] width 21 height 14
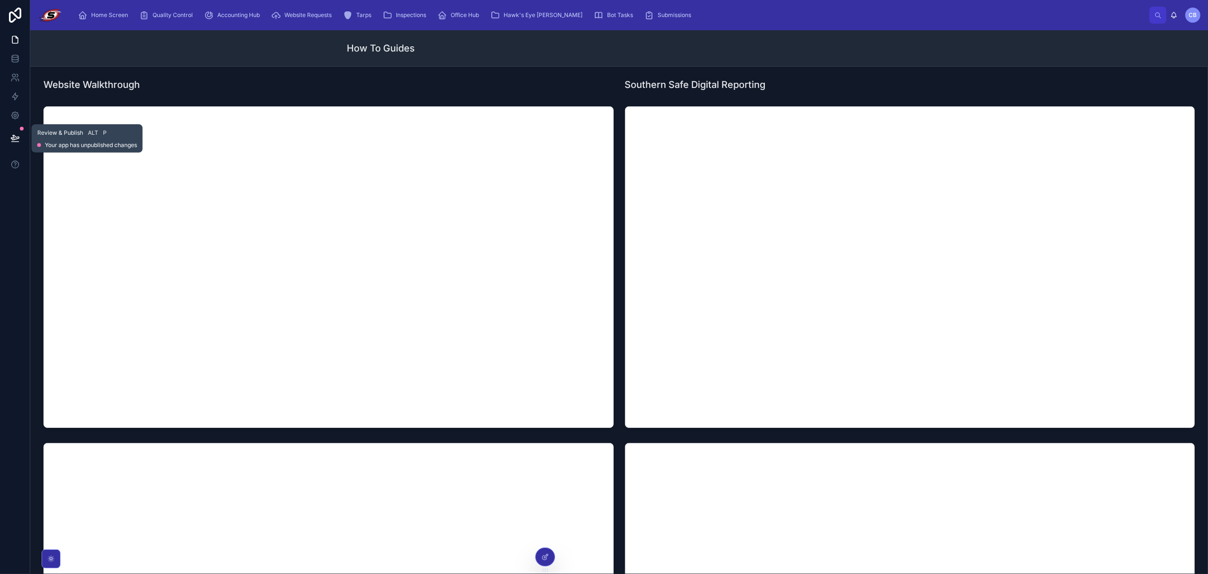
click at [17, 138] on icon at bounding box center [15, 137] width 8 height 5
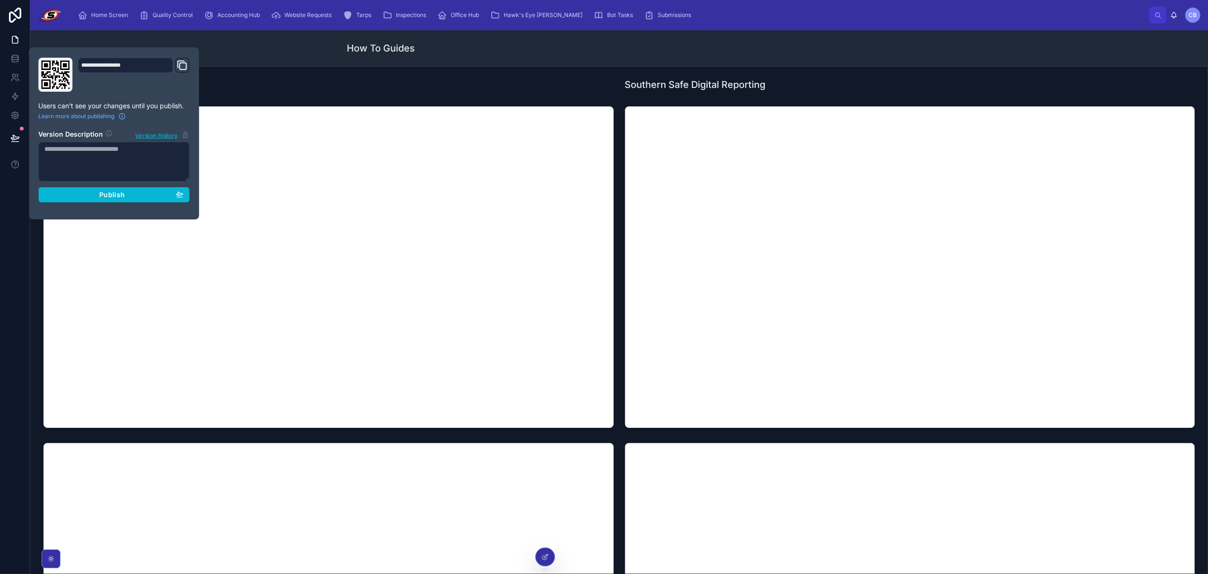
click at [91, 150] on textarea at bounding box center [113, 162] width 151 height 40
type textarea "**********"
click at [38, 188] on button "Publish" at bounding box center [113, 195] width 151 height 15
